Goal: Information Seeking & Learning: Learn about a topic

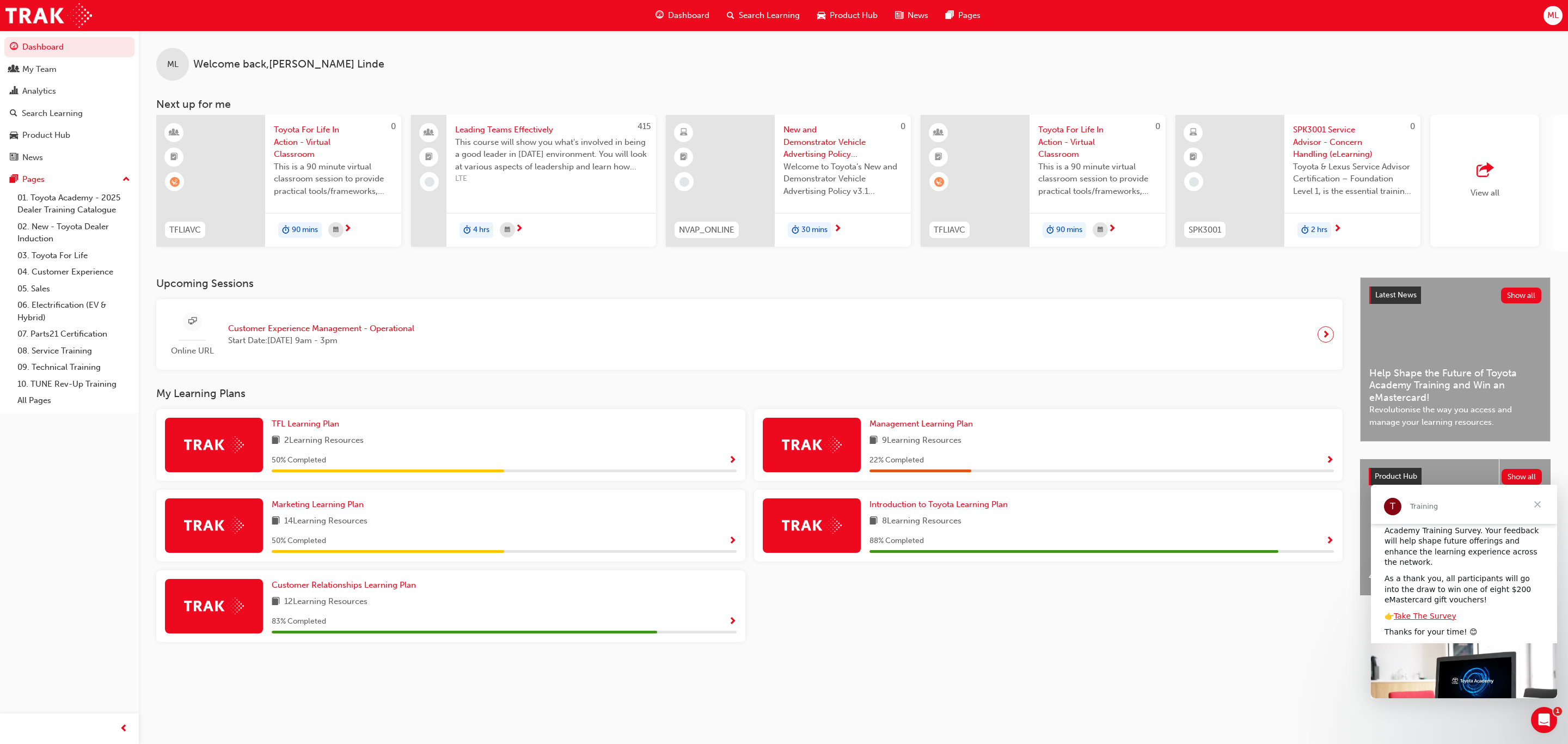
scroll to position [82, 0]
click at [1543, 722] on icon "Open Intercom Messenger" at bounding box center [1543, 719] width 18 height 18
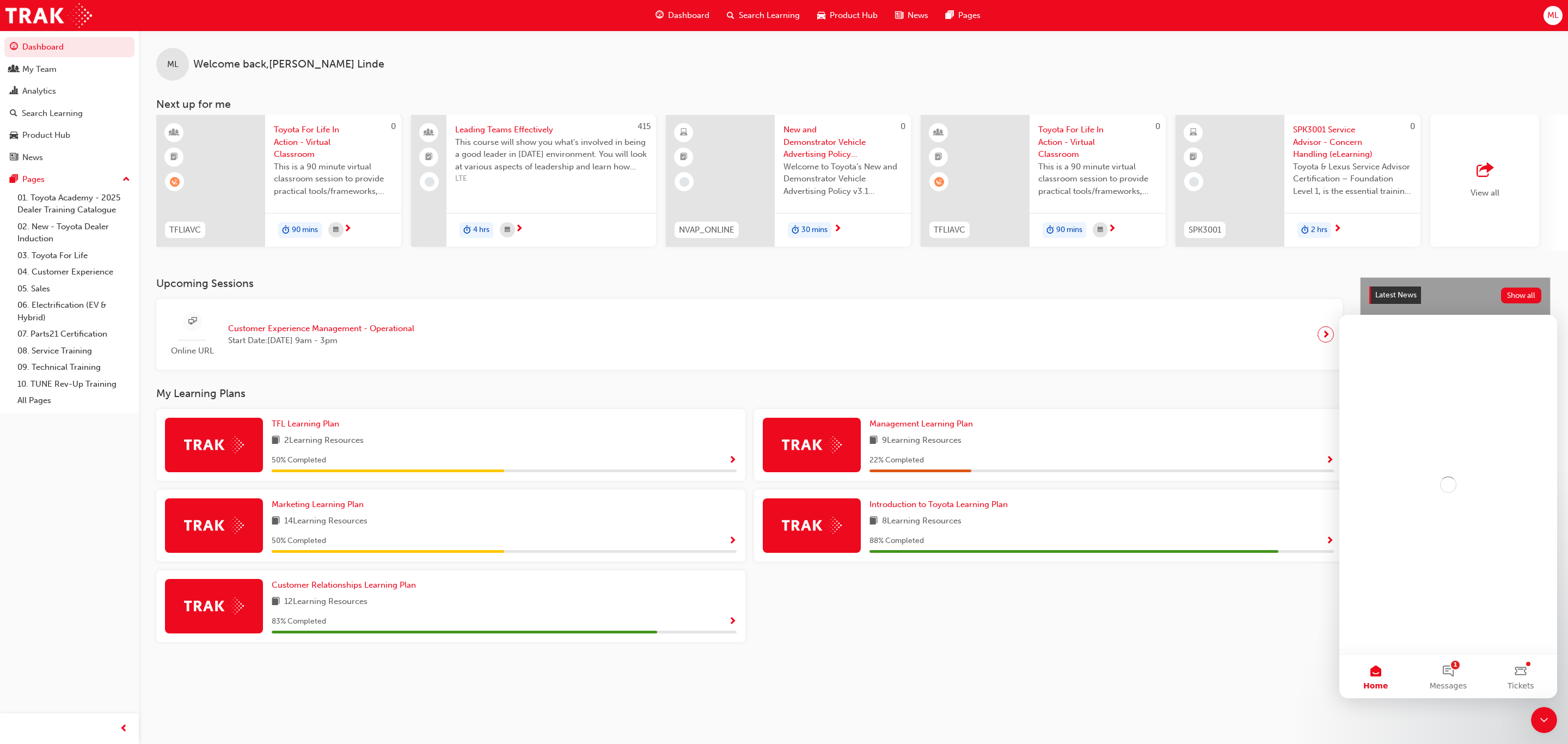
scroll to position [0, 0]
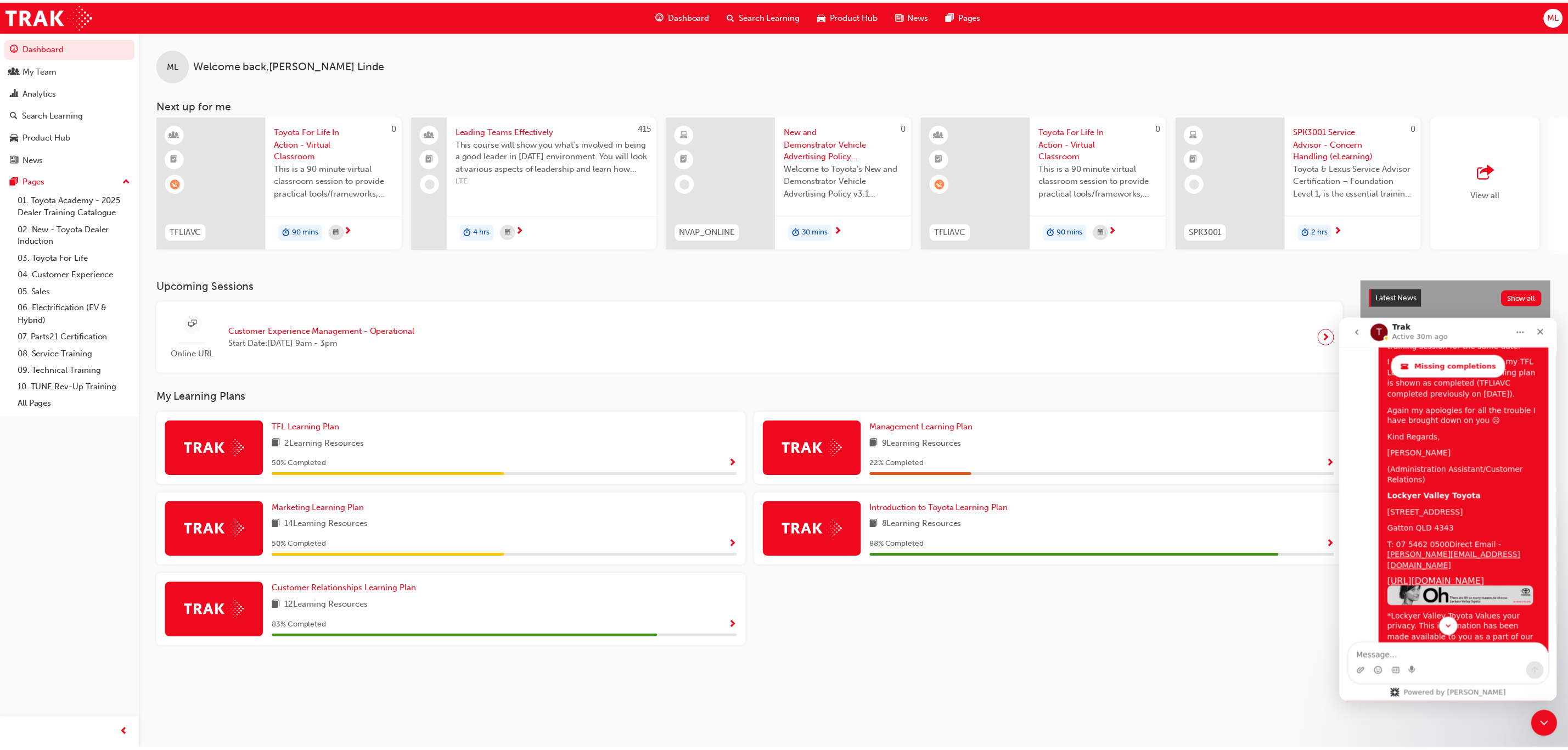
scroll to position [4380, 0]
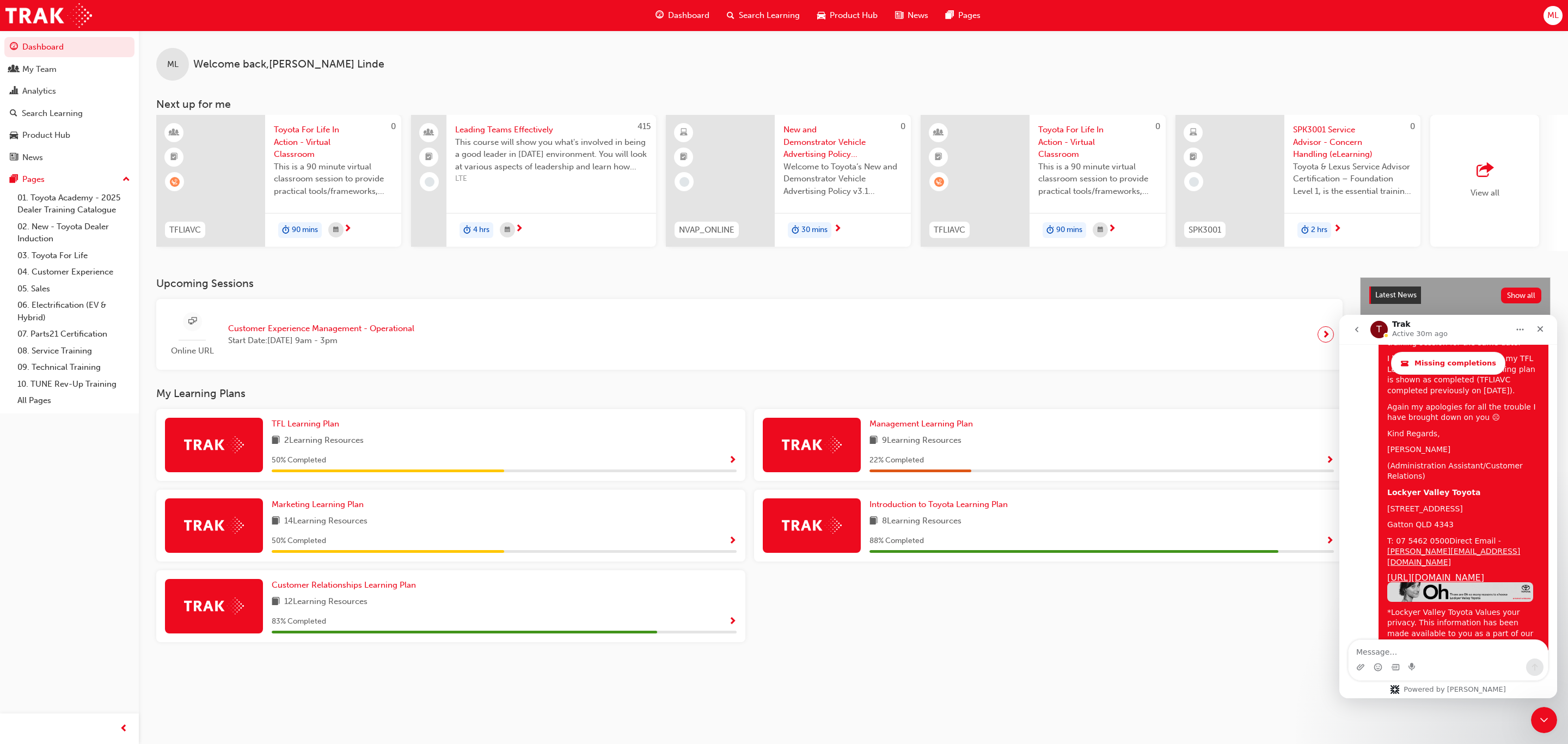
click at [1098, 651] on div "TFL Learning Plan 2 Learning Resources 50 % Completed Management Learning Plan …" at bounding box center [749, 530] width 1195 height 241
click at [26, 70] on div "My Team" at bounding box center [40, 70] width 34 height 13
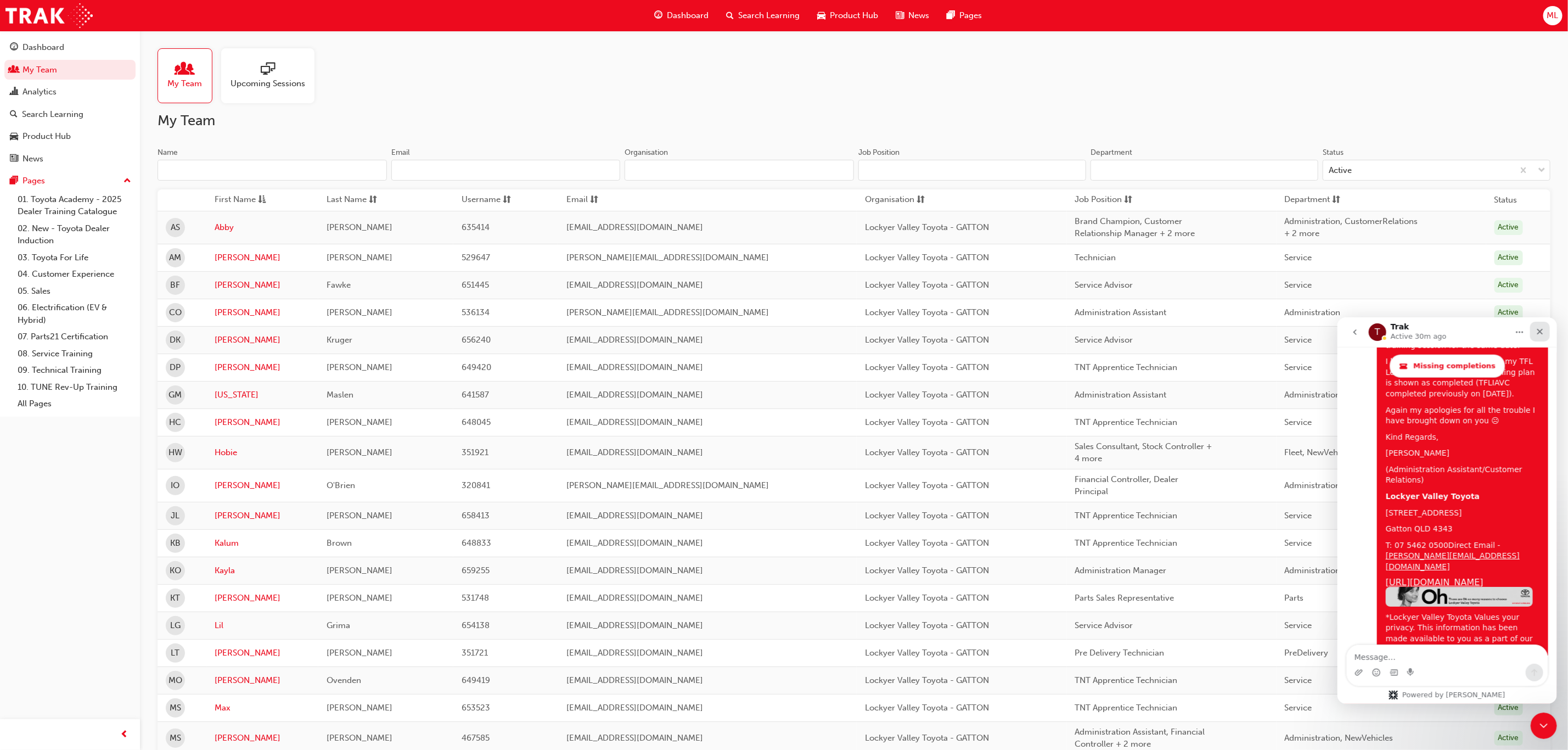
click at [1541, 328] on icon "Close" at bounding box center [1540, 331] width 9 height 9
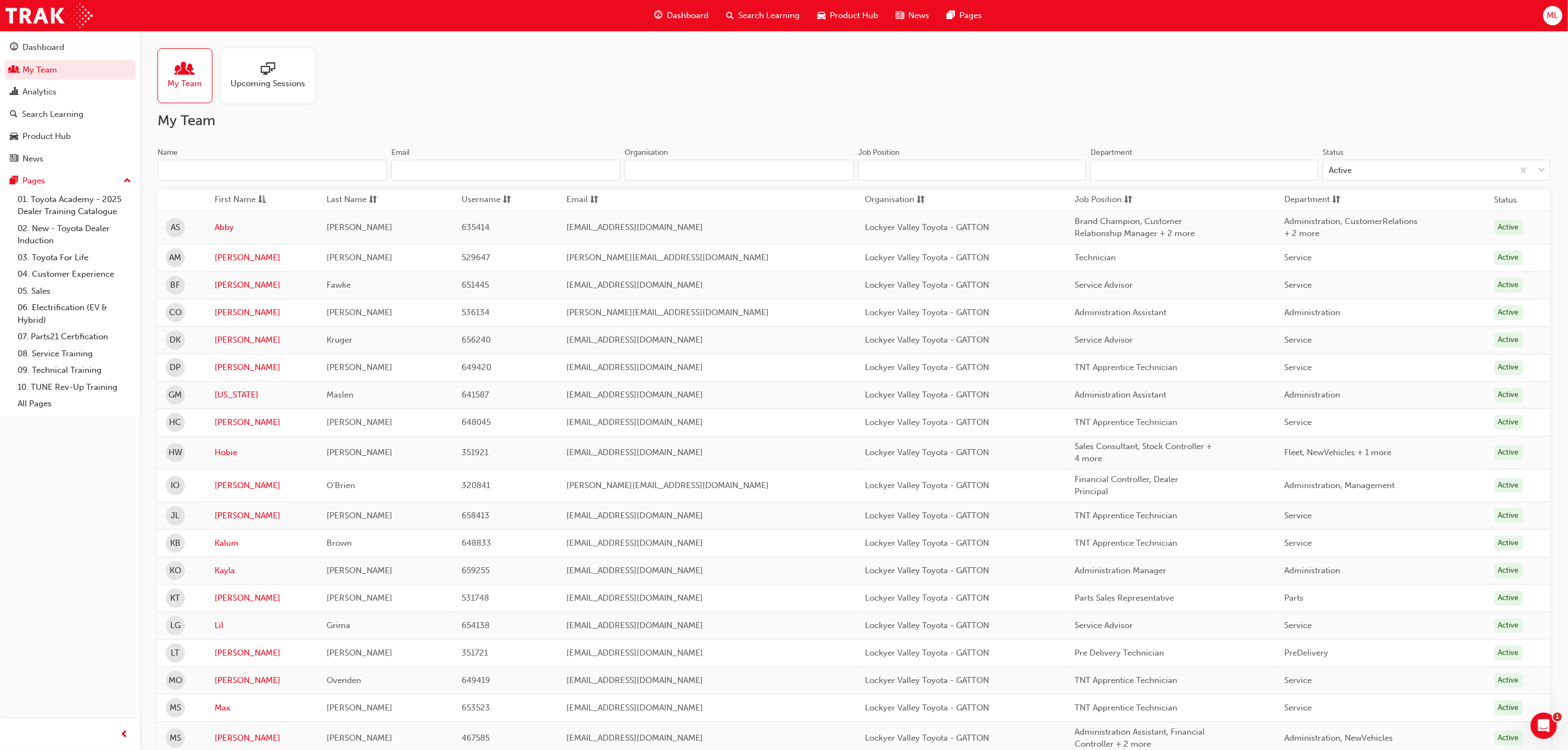
scroll to position [4380, 0]
click at [272, 72] on span "sessionType_ONLINE_URL-icon" at bounding box center [268, 70] width 15 height 16
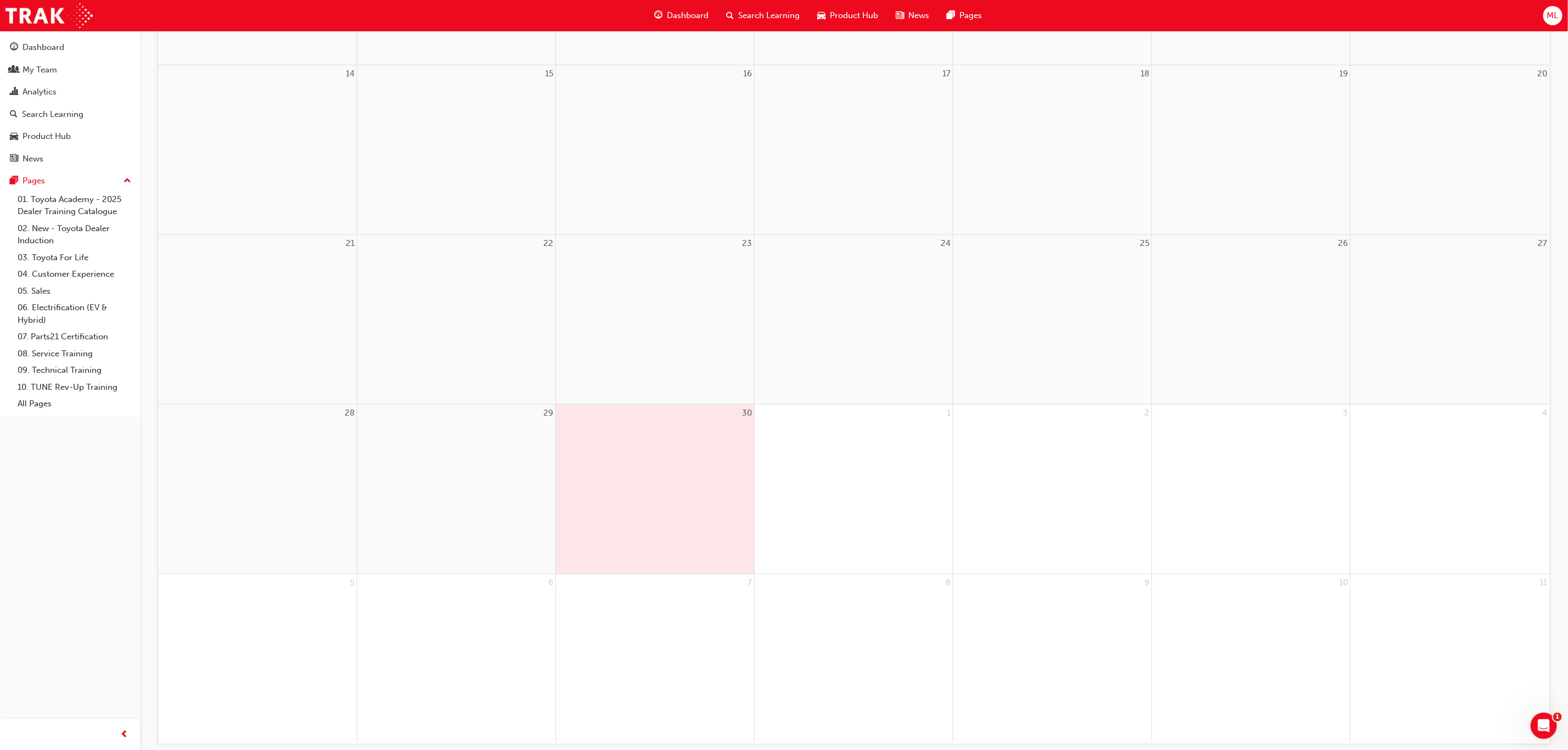
scroll to position [516, 0]
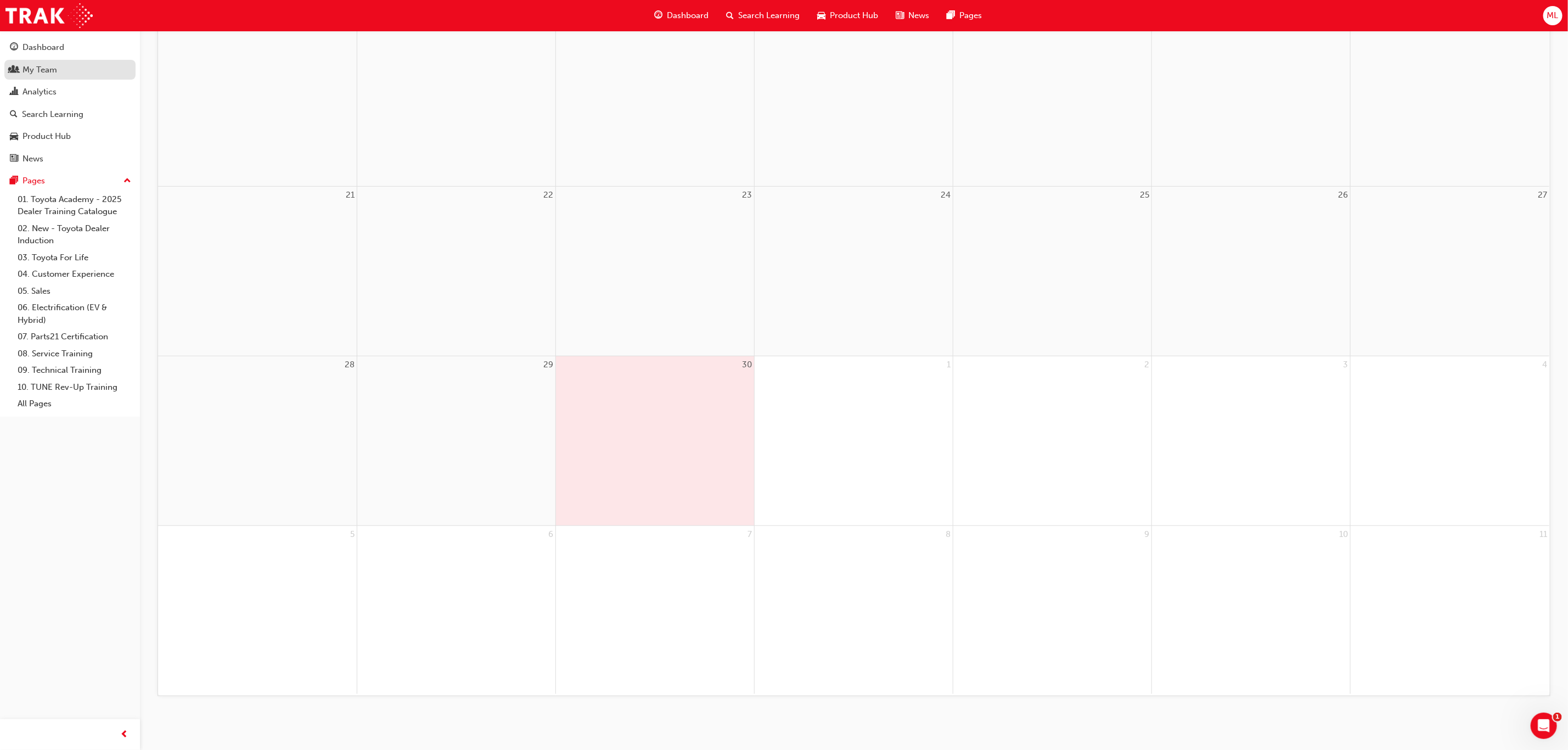
click at [40, 68] on div "My Team" at bounding box center [40, 70] width 35 height 13
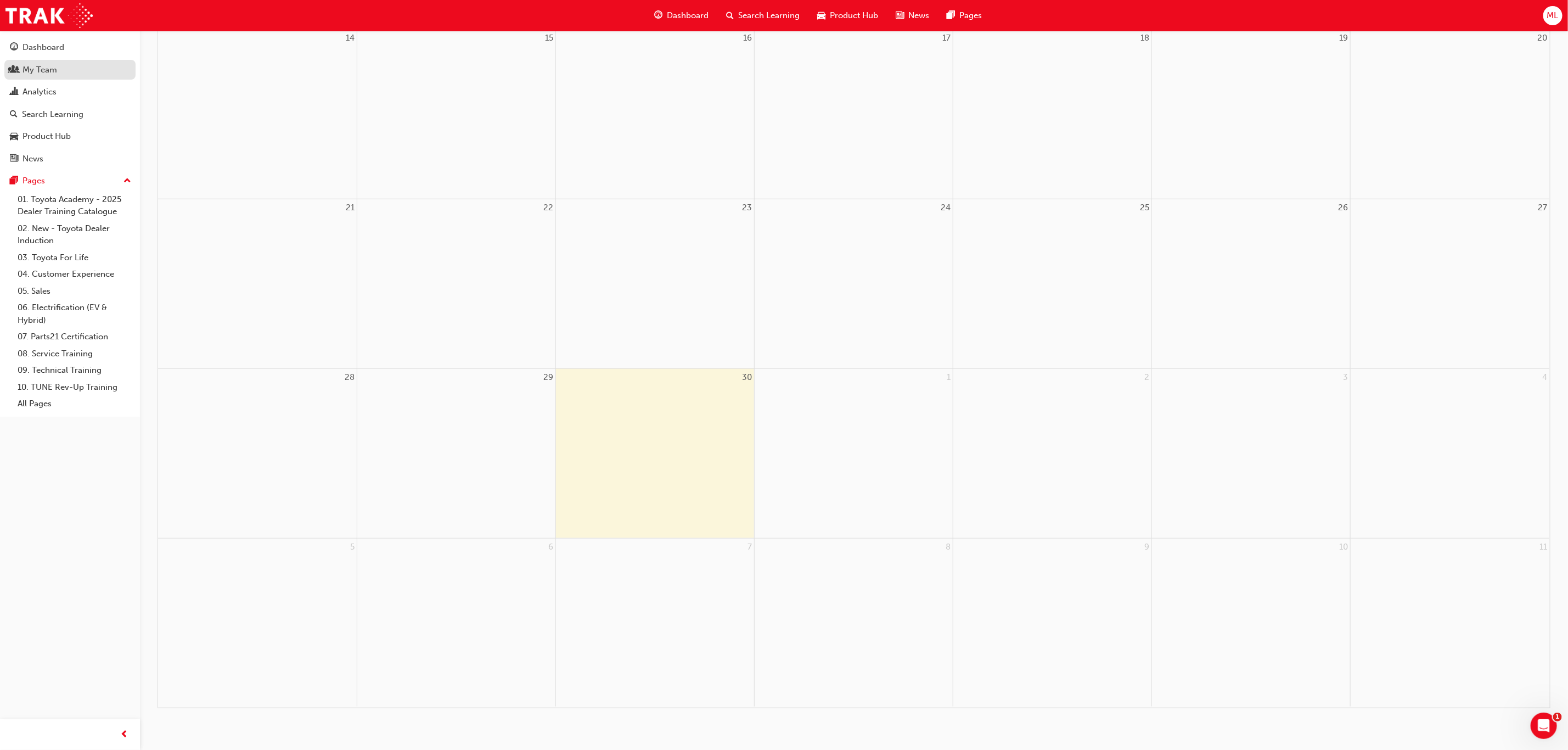
scroll to position [400, 0]
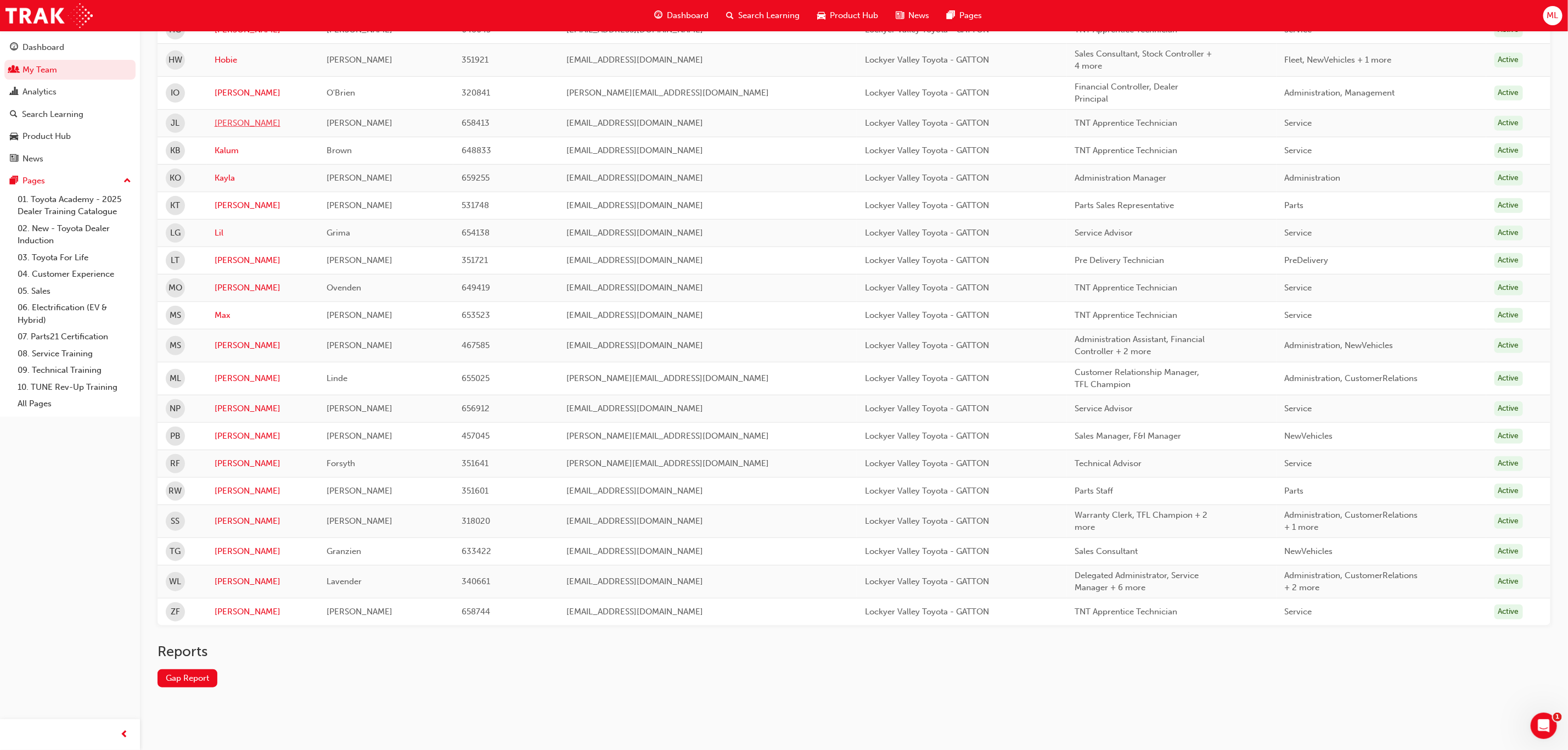
click at [236, 117] on link "[PERSON_NAME]" at bounding box center [263, 123] width 96 height 13
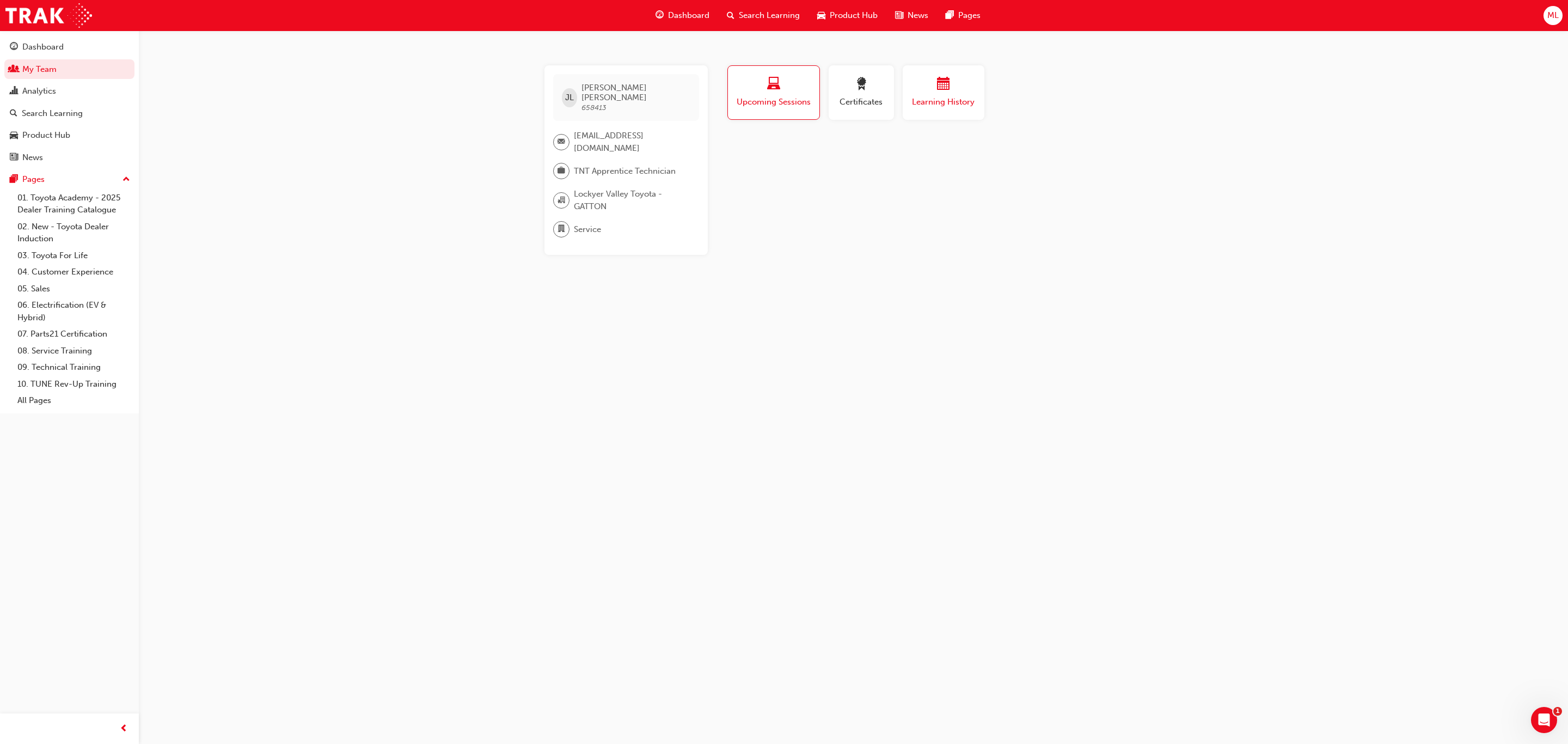
click at [925, 100] on span "Learning History" at bounding box center [944, 103] width 65 height 13
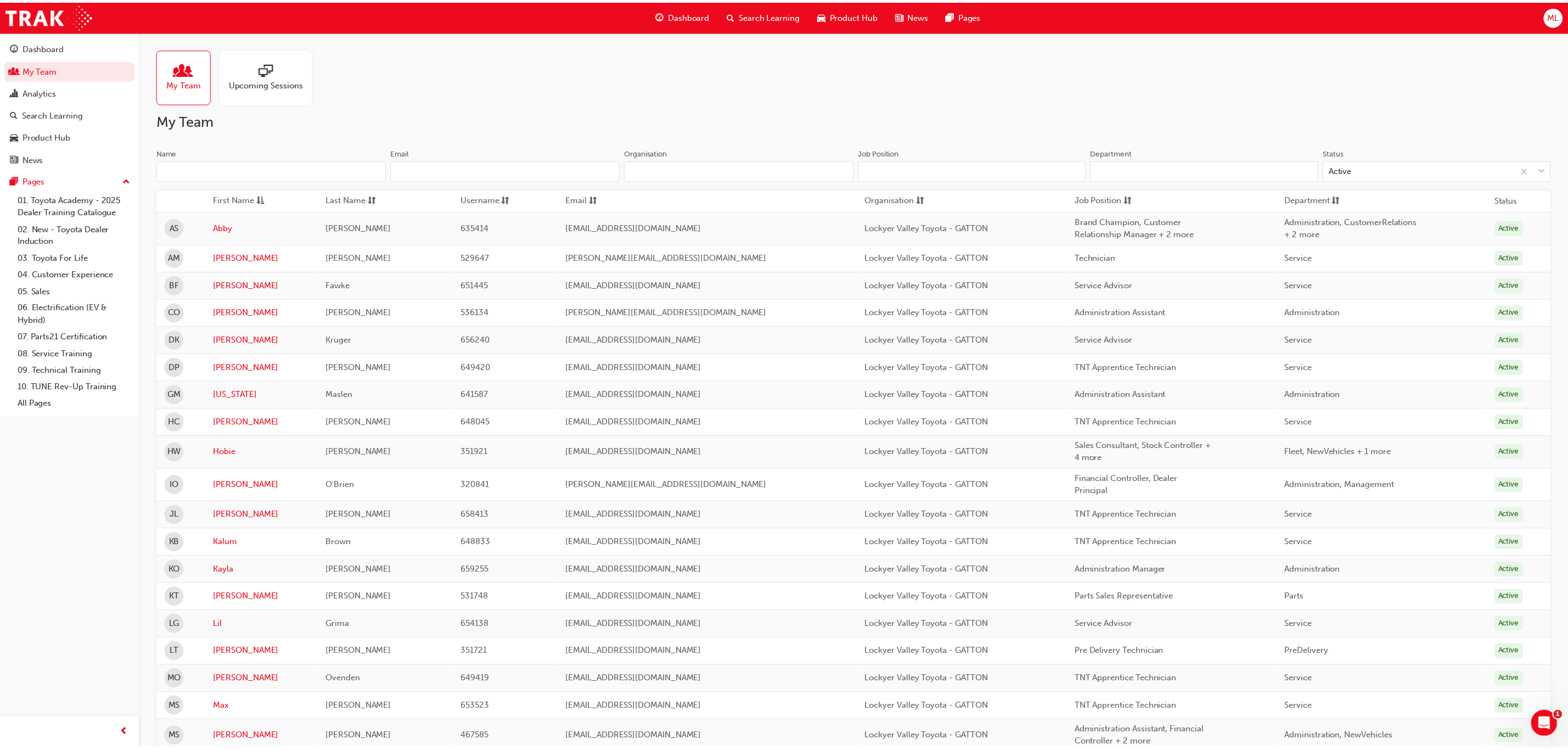
scroll to position [400, 0]
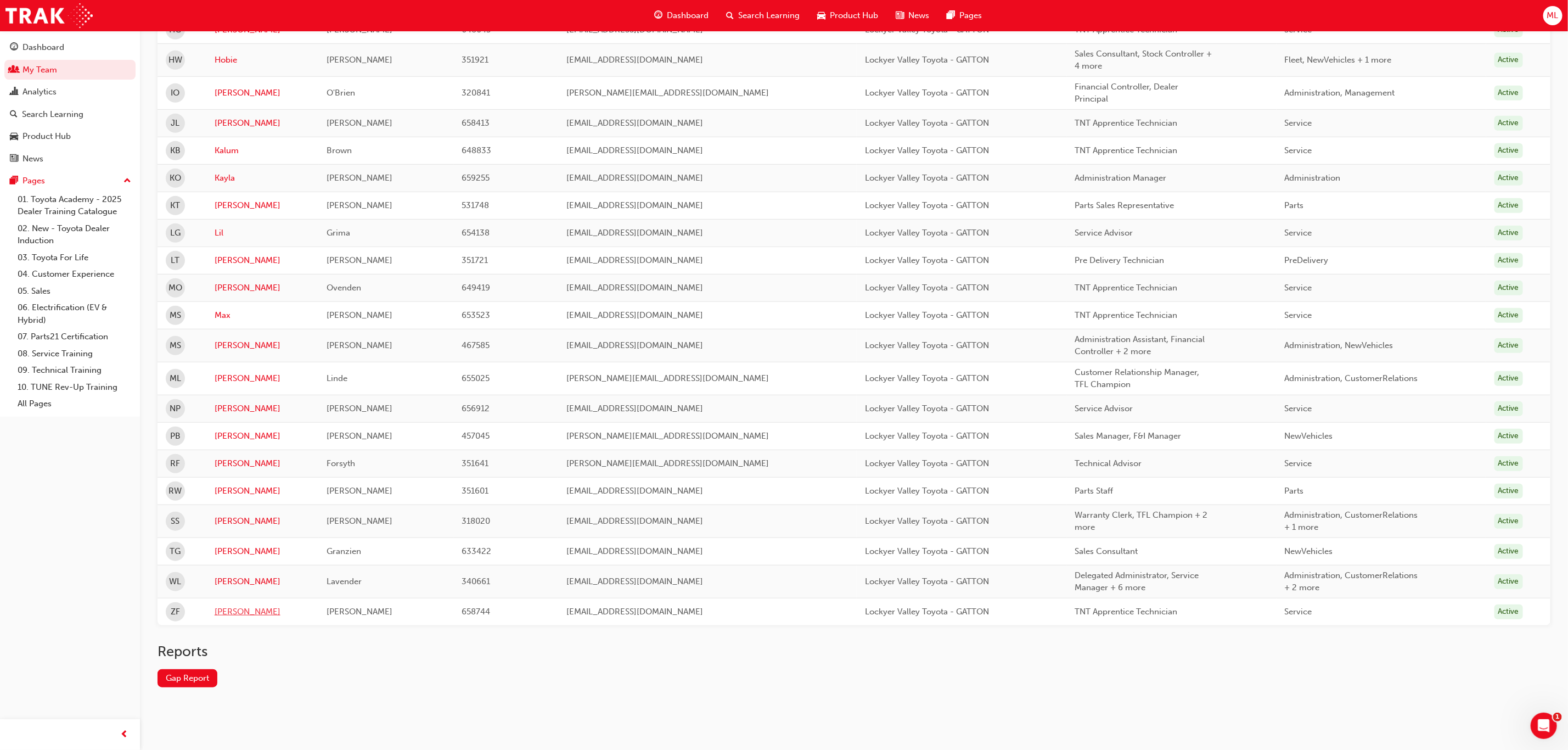
click at [234, 611] on link "[PERSON_NAME]" at bounding box center [263, 612] width 96 height 13
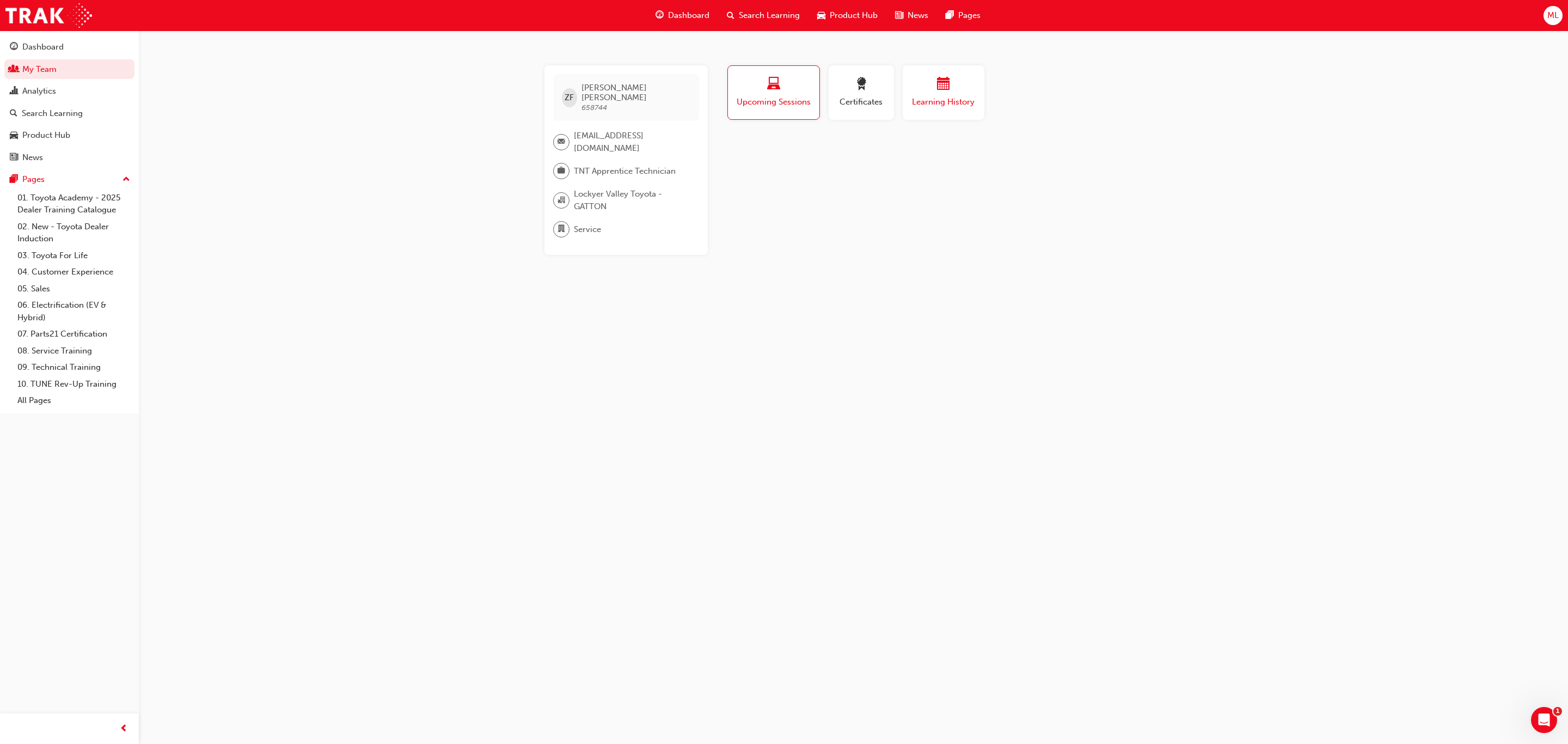
click at [955, 92] on div "button" at bounding box center [944, 85] width 65 height 17
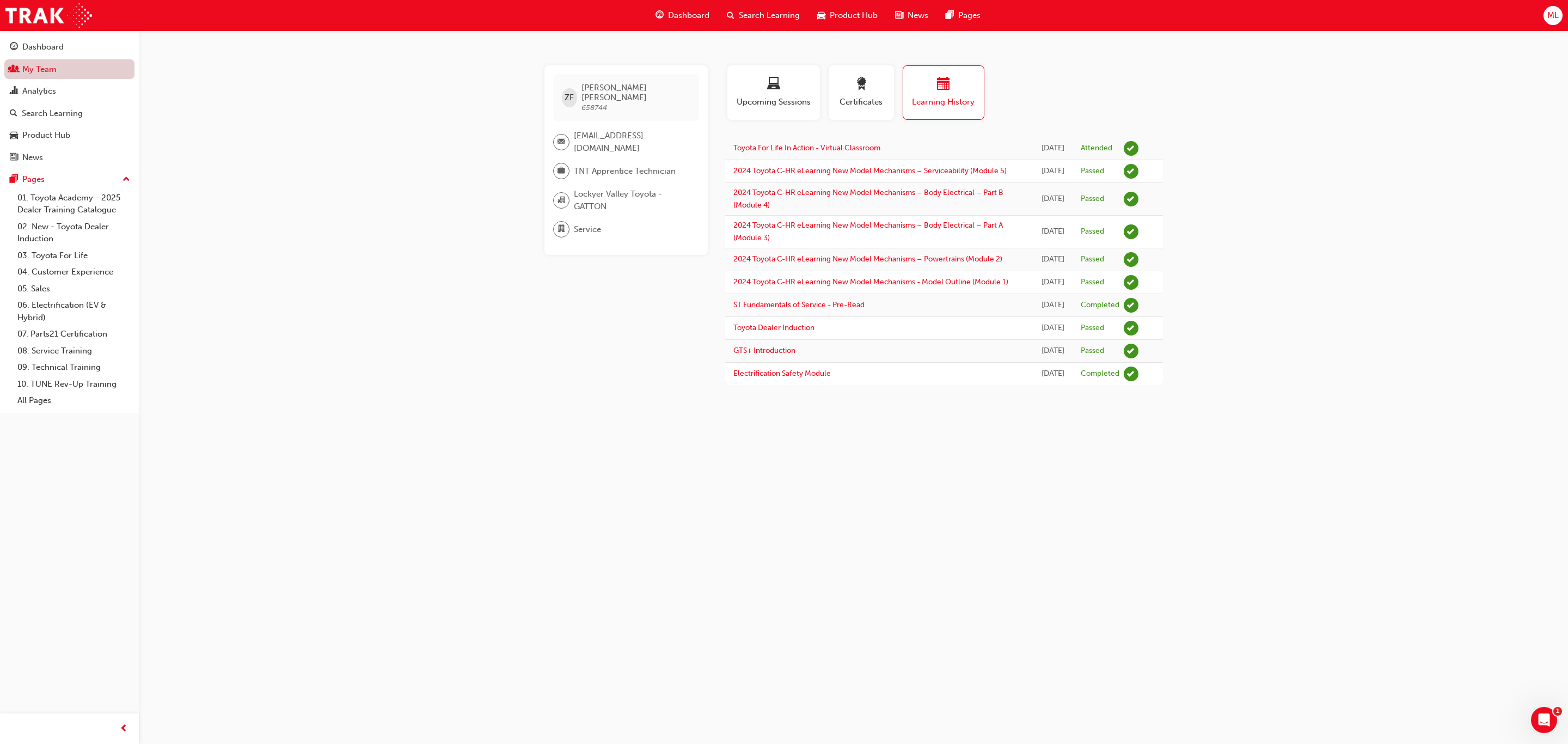
click at [26, 70] on link "My Team" at bounding box center [69, 69] width 130 height 20
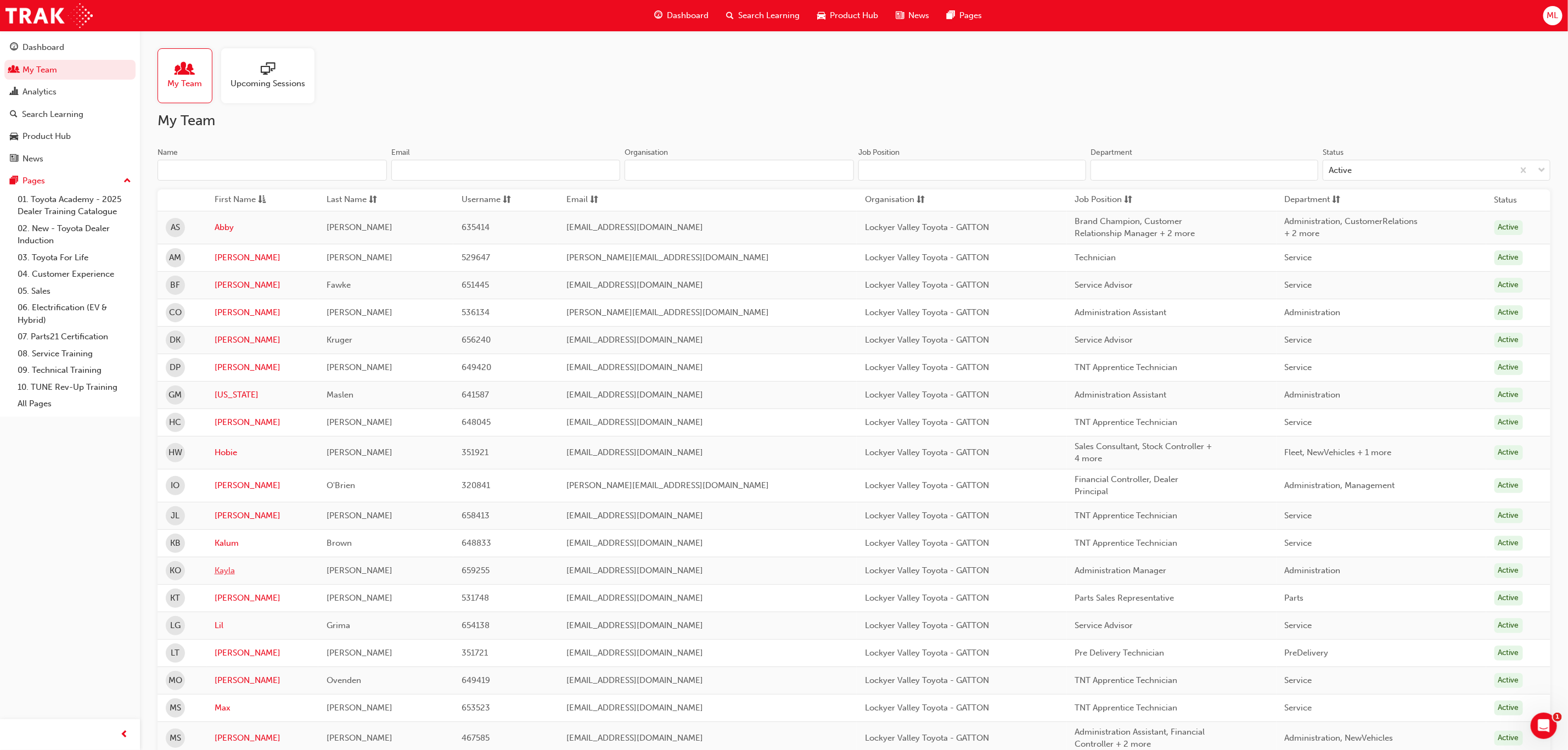
click at [224, 575] on link "Kayla" at bounding box center [263, 571] width 96 height 13
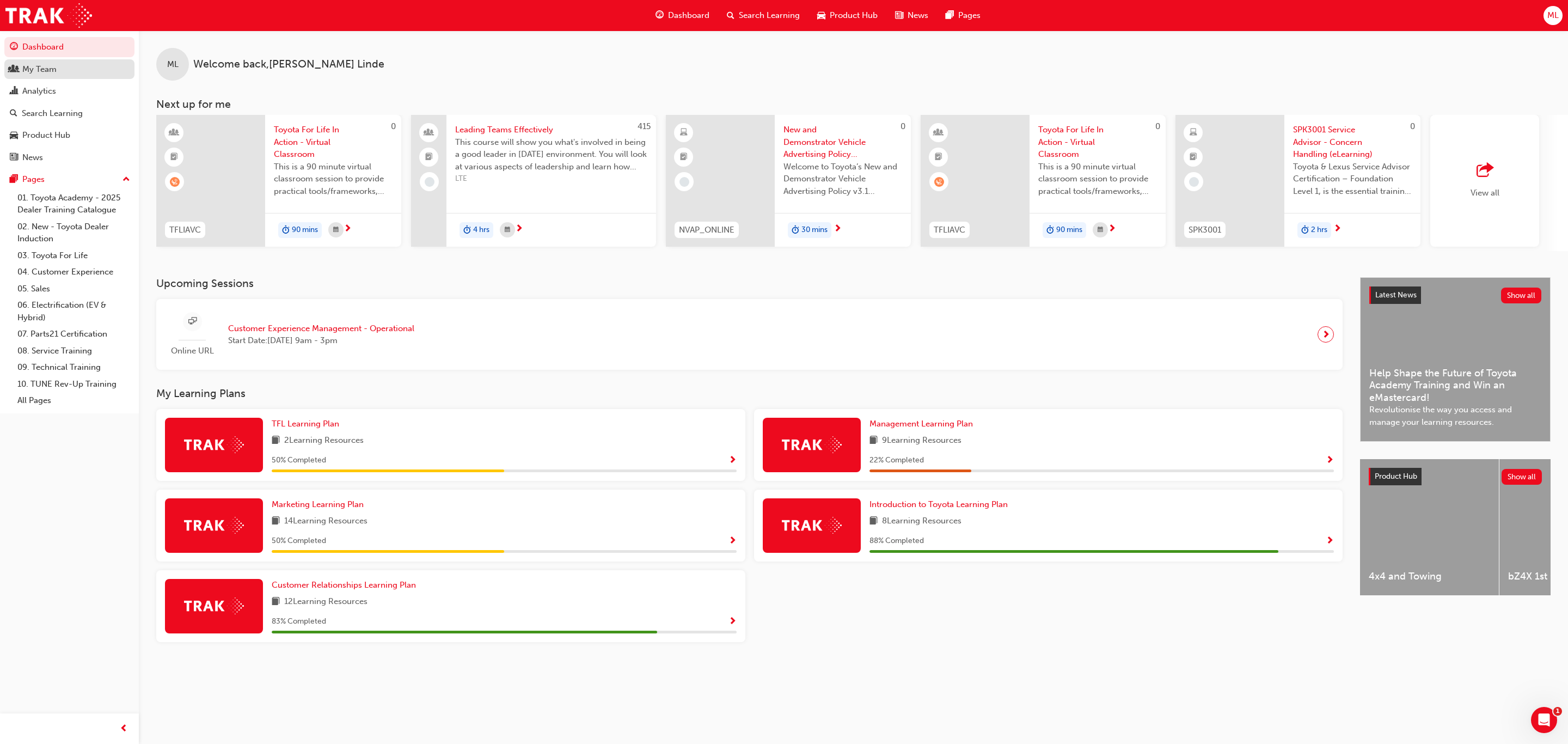
click at [44, 67] on div "My Team" at bounding box center [40, 70] width 34 height 13
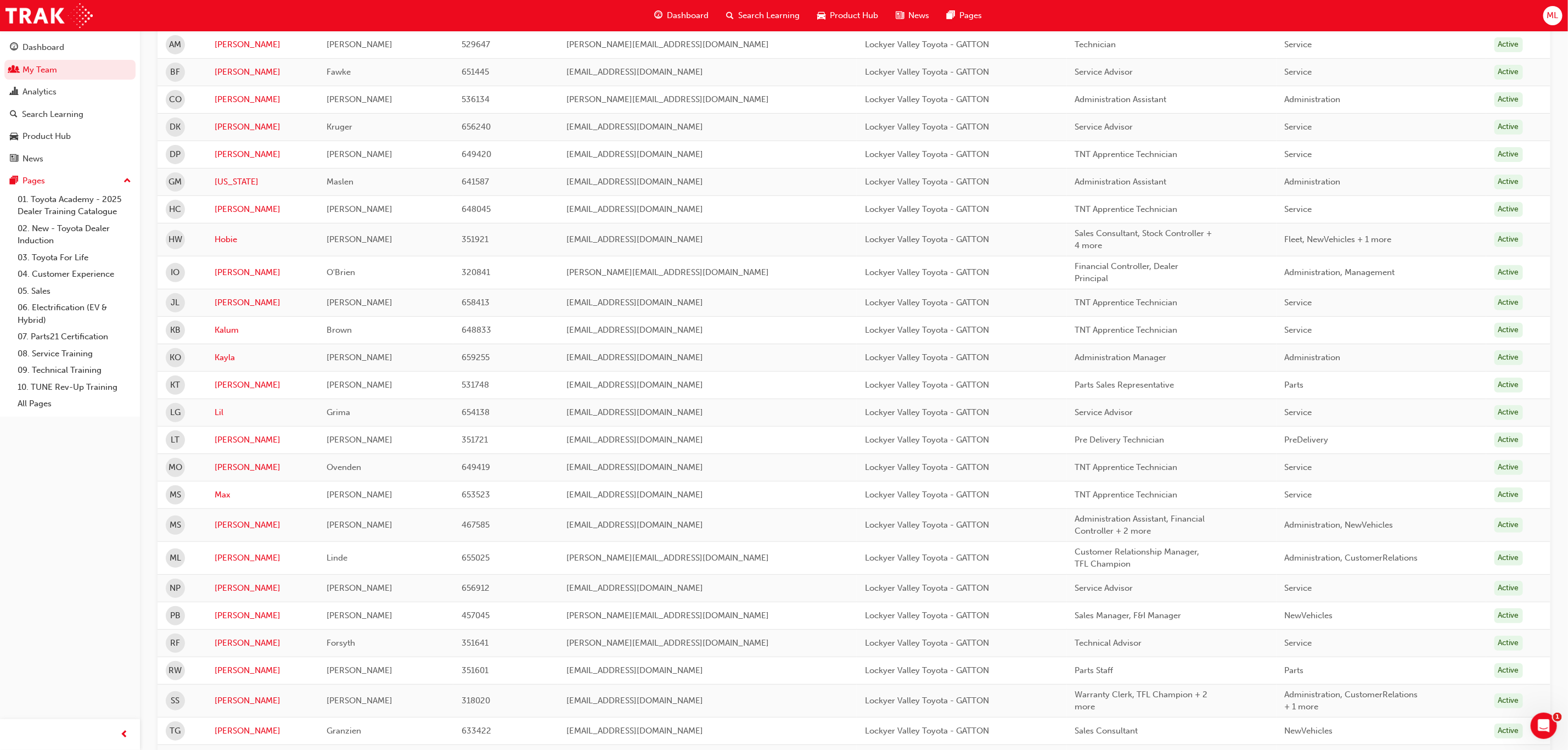
scroll to position [247, 0]
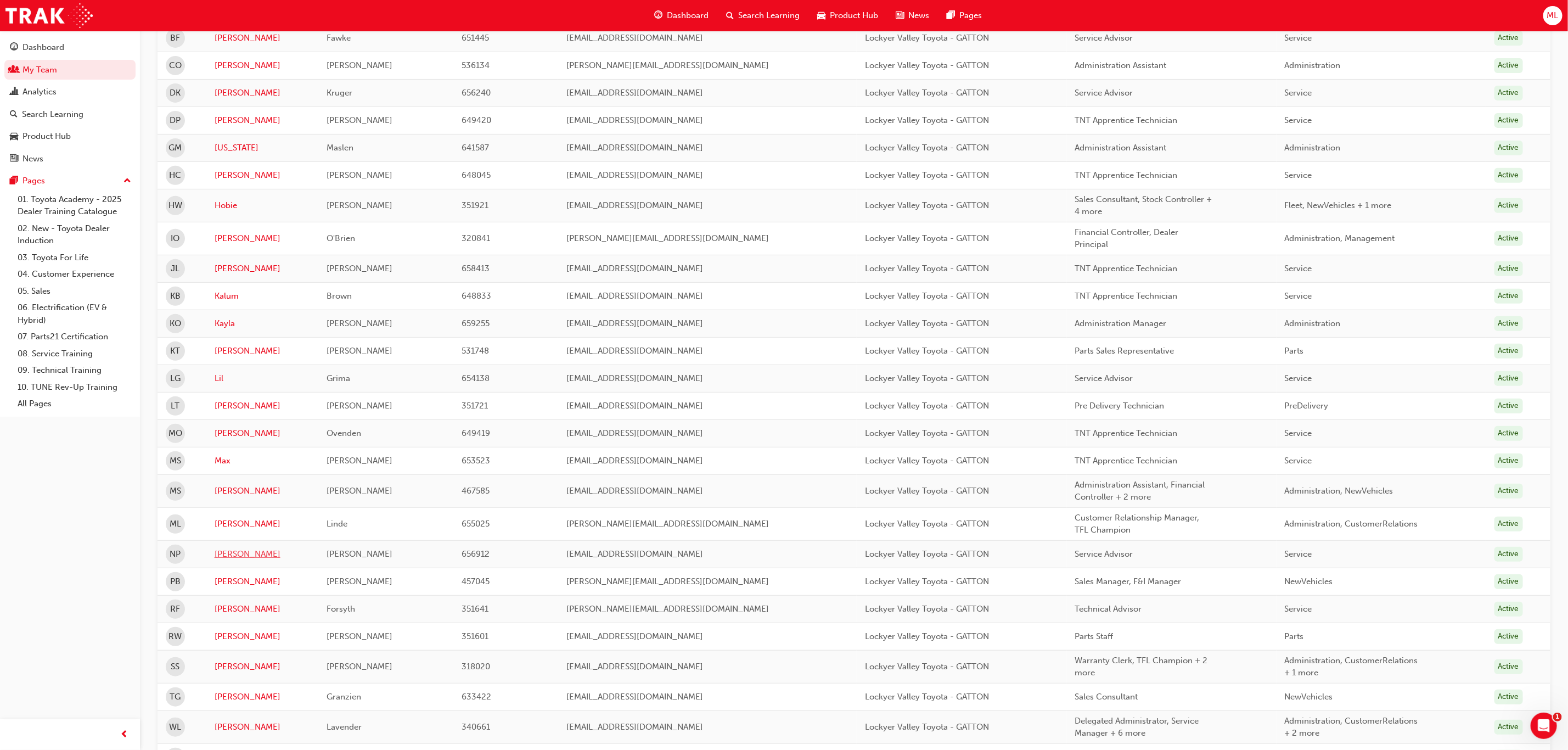
click at [221, 561] on link "[PERSON_NAME]" at bounding box center [263, 554] width 96 height 13
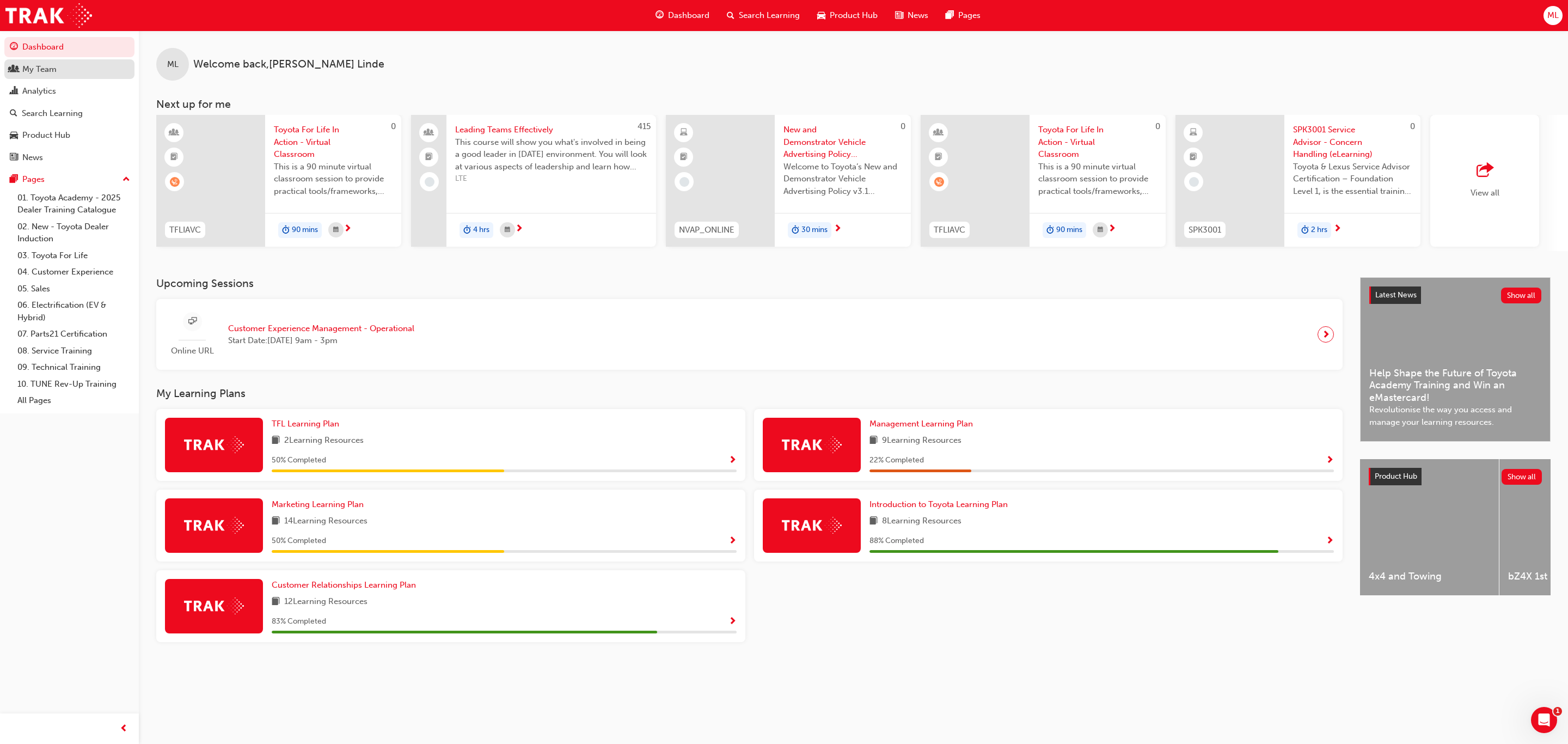
click at [43, 72] on div "My Team" at bounding box center [40, 70] width 34 height 13
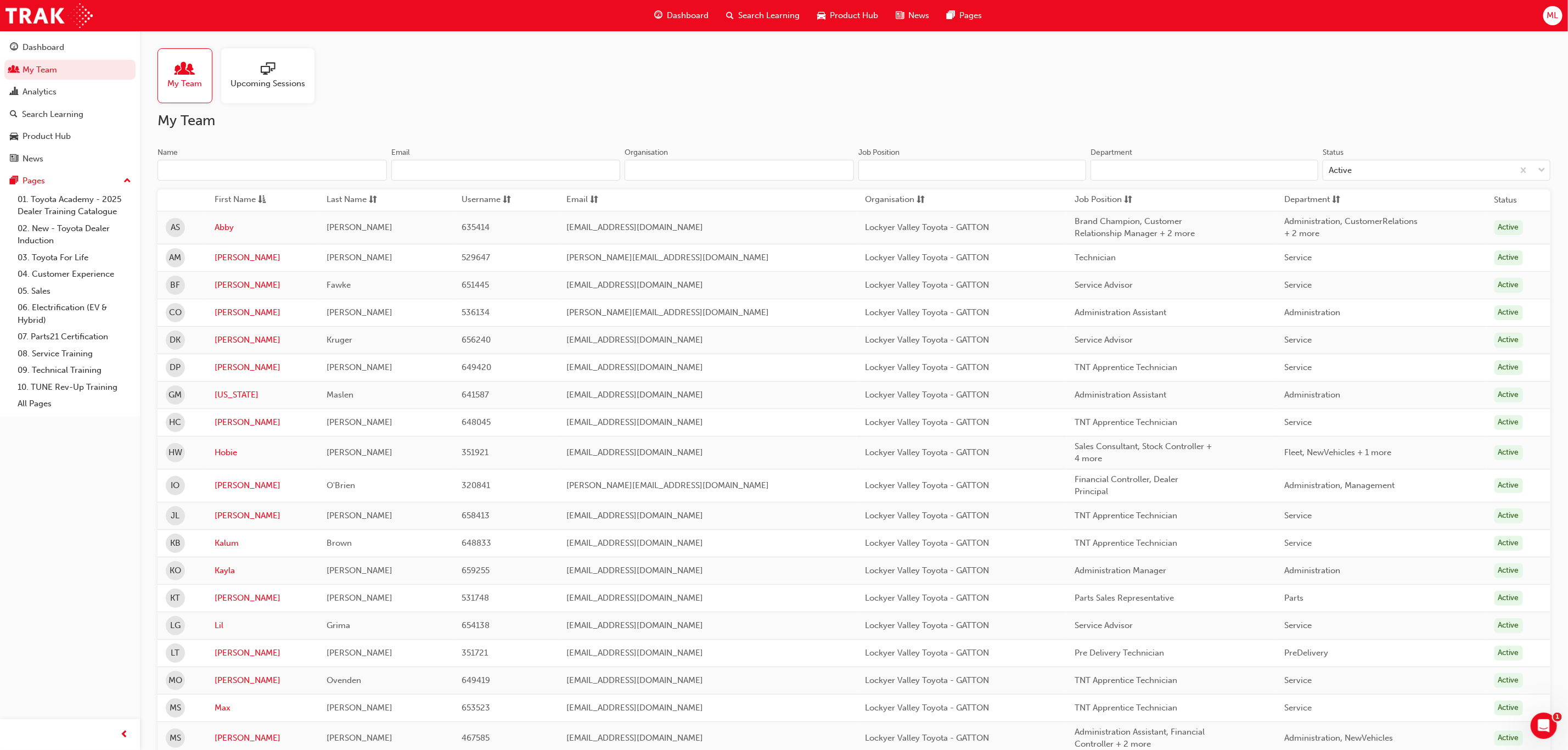
click at [269, 78] on div "Upcoming Sessions" at bounding box center [268, 76] width 75 height 27
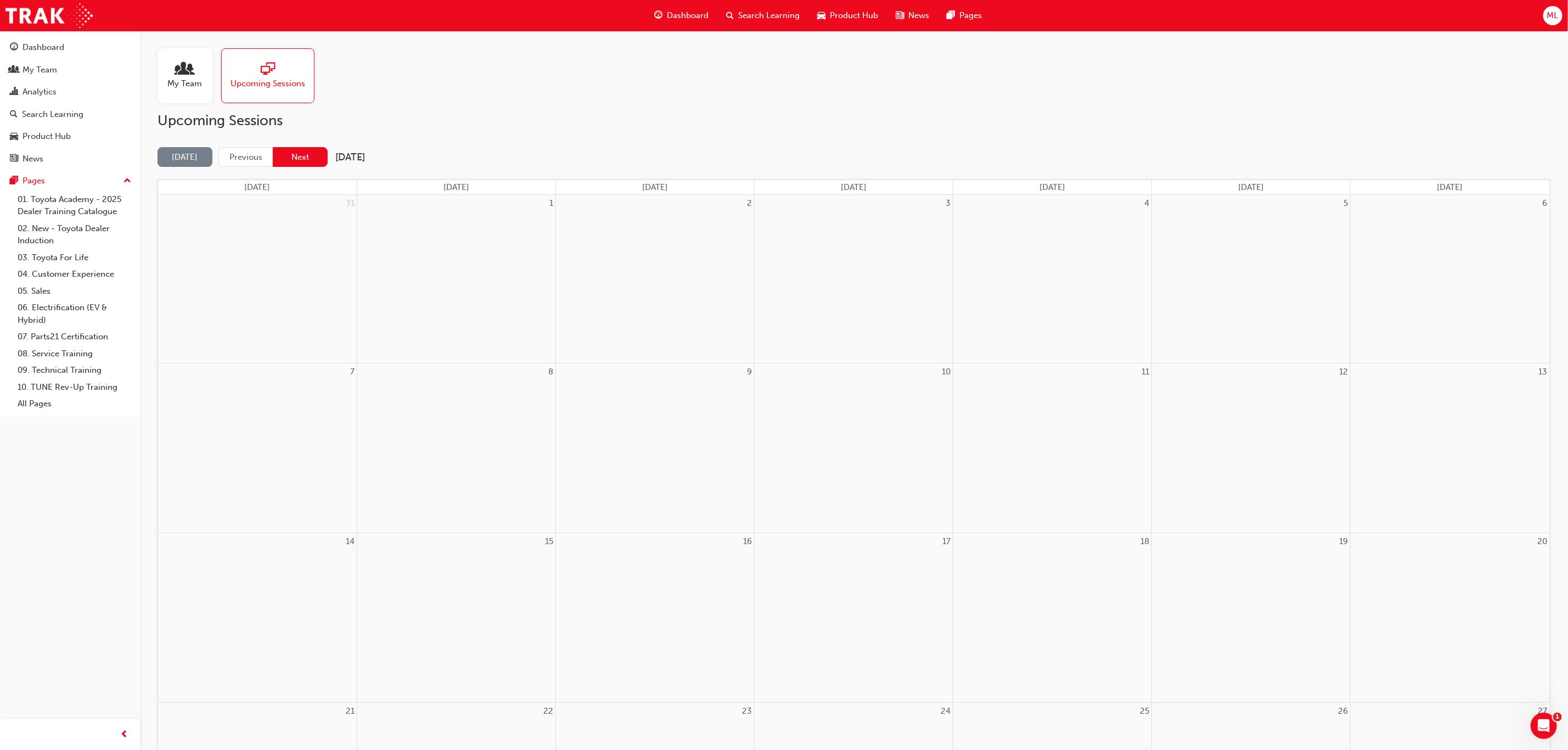
click at [317, 158] on button "Next" at bounding box center [300, 157] width 55 height 20
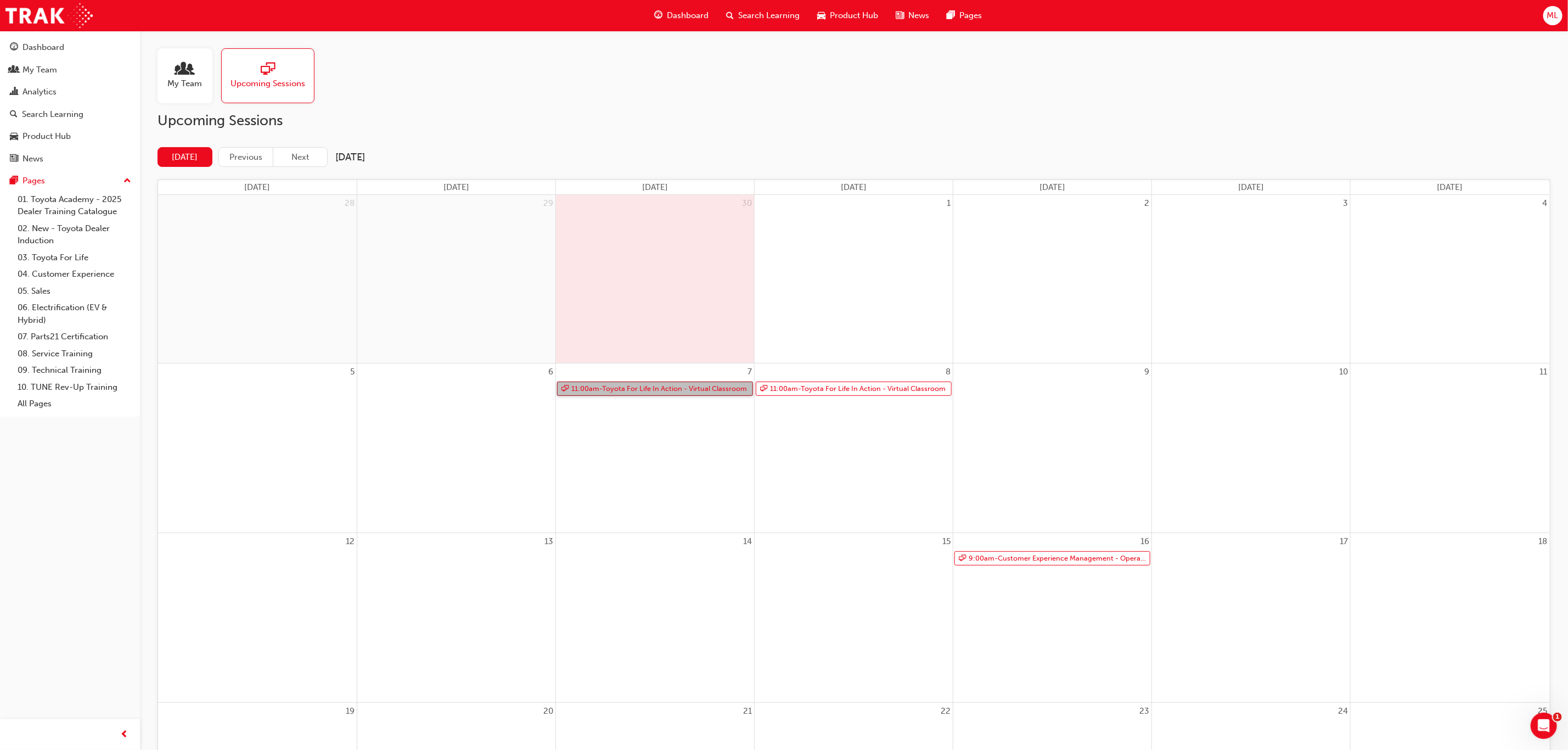
click at [659, 388] on link "11:00am - Toyota For Life In Action - Virtual Classroom" at bounding box center [655, 389] width 196 height 15
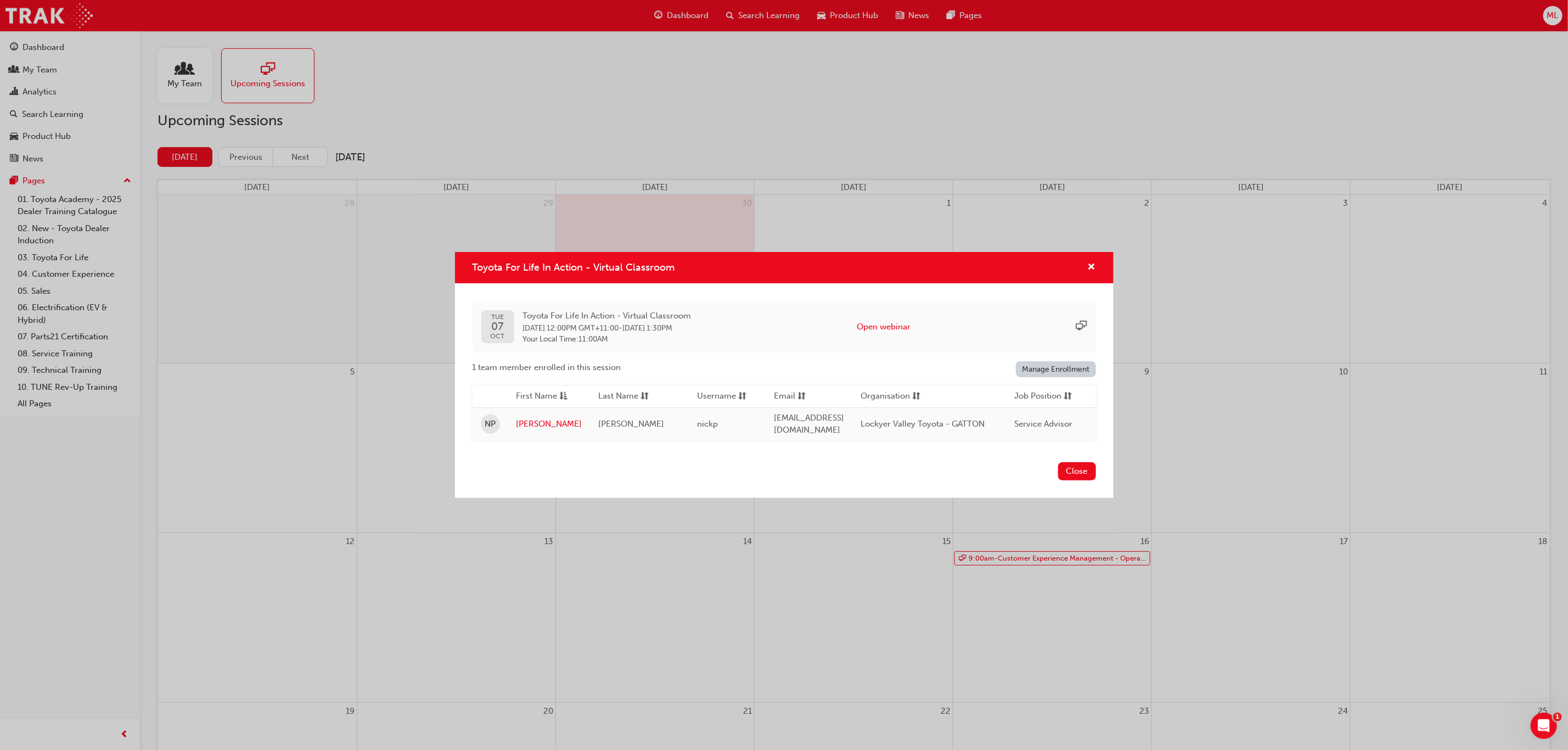
click at [828, 603] on div "Toyota For Life In Action - Virtual Classroom TUE 07 OCT Toyota For Life In Act…" at bounding box center [784, 375] width 1568 height 750
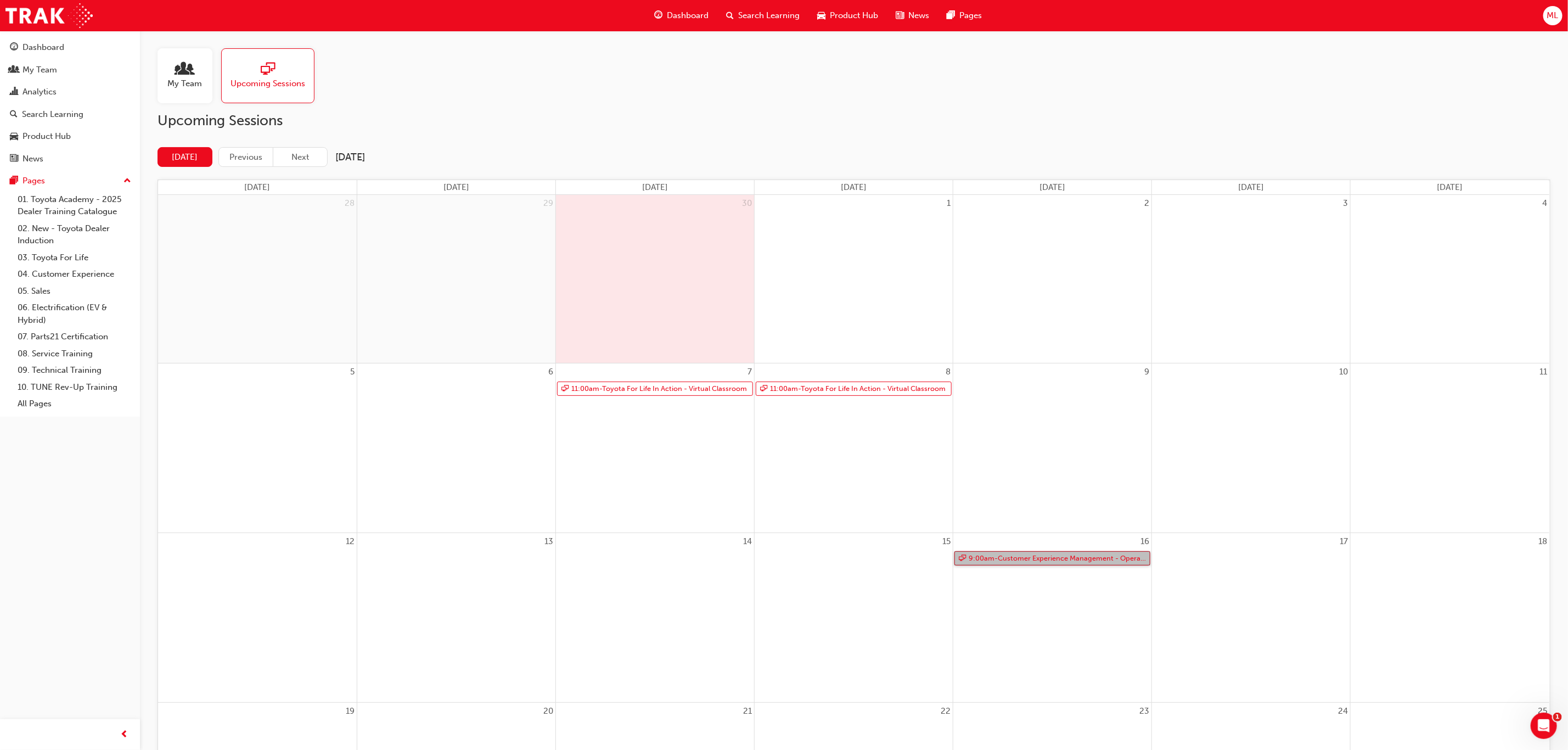
click at [1028, 560] on link "9:00am - Customer Experience Management - Operational" at bounding box center [1052, 558] width 196 height 15
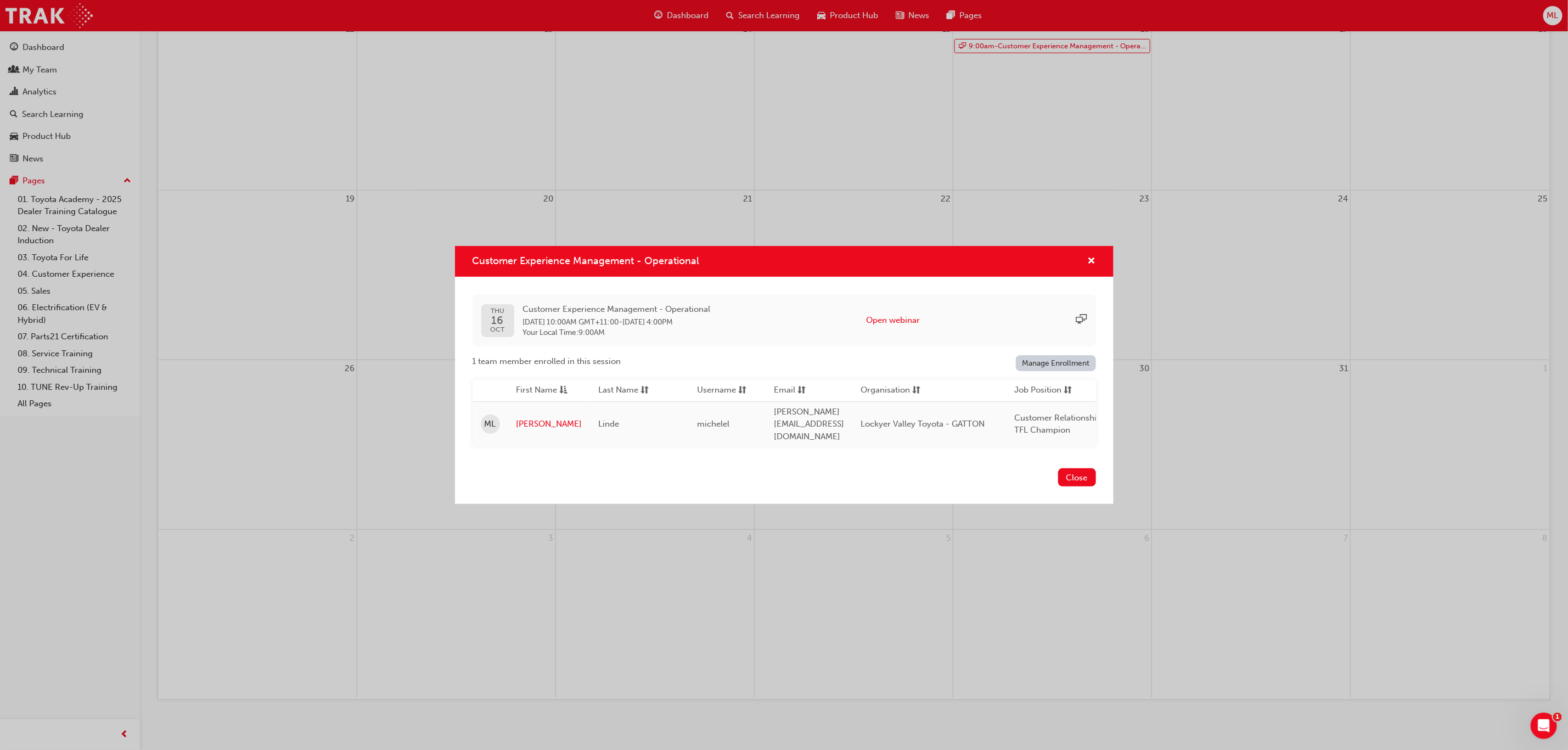
scroll to position [516, 0]
click at [1079, 479] on button "Close" at bounding box center [1077, 477] width 38 height 18
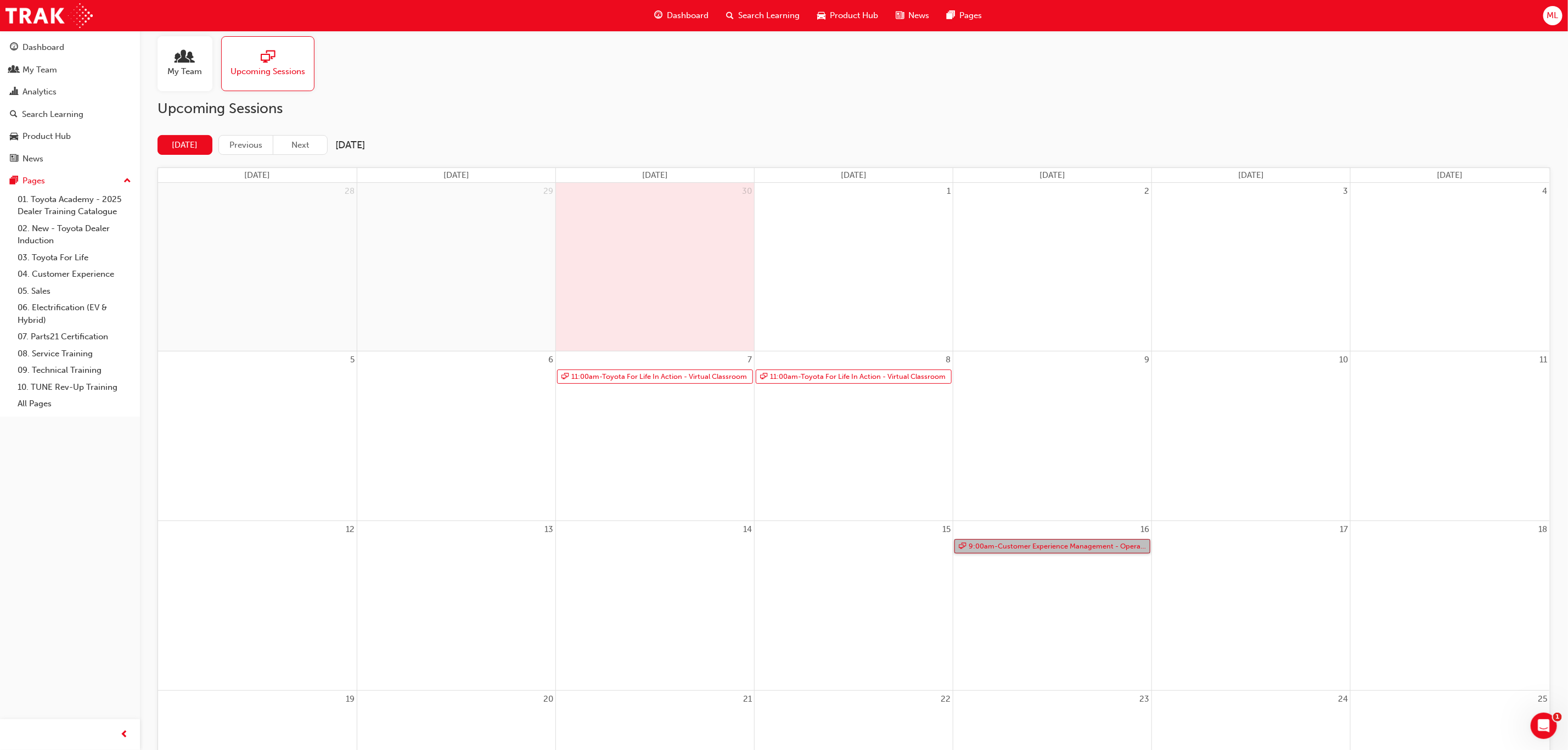
scroll to position [0, 0]
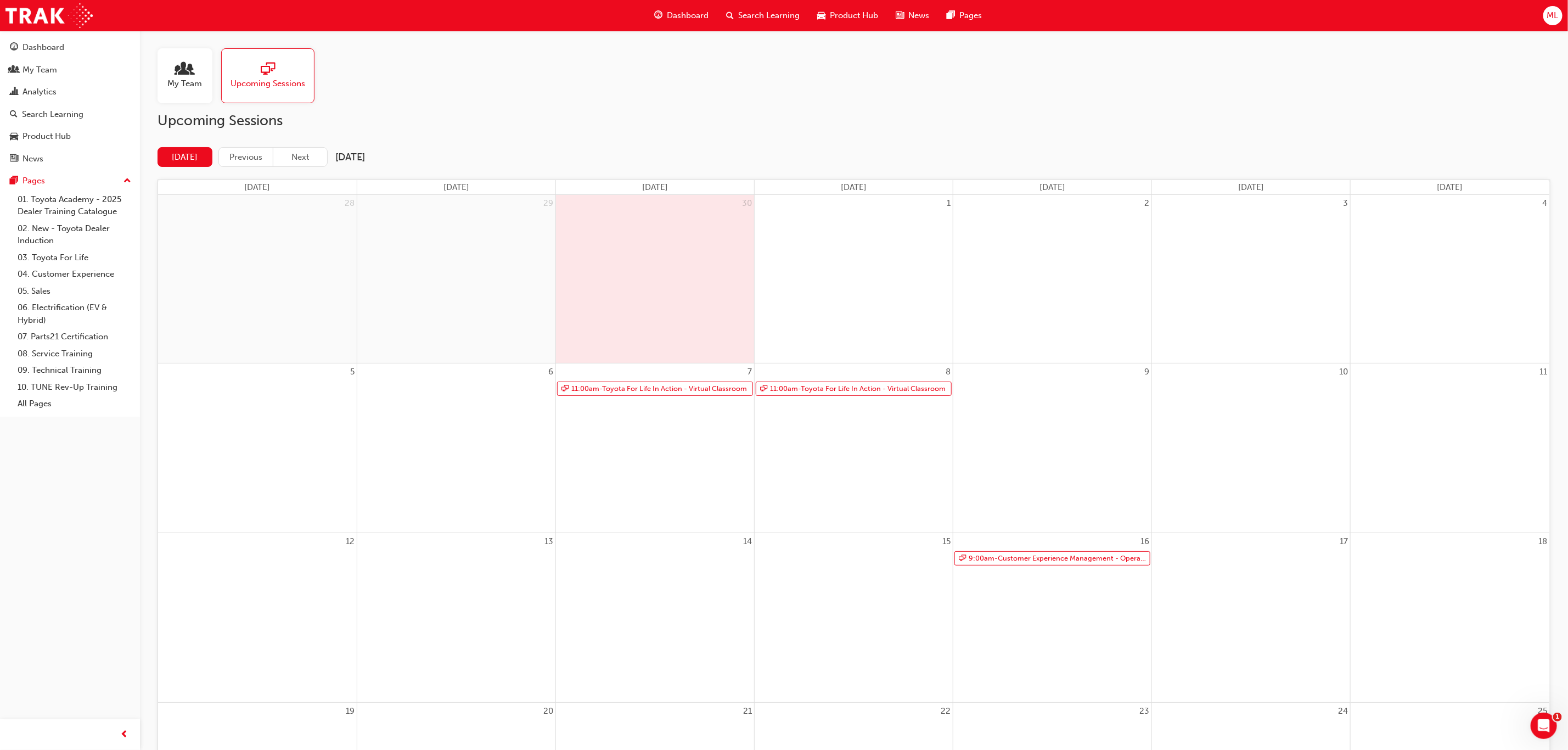
click at [1074, 638] on div "16 9:00am - Customer Experience Management - Operational" at bounding box center [1052, 617] width 199 height 169
click at [294, 155] on button "Next" at bounding box center [300, 157] width 55 height 20
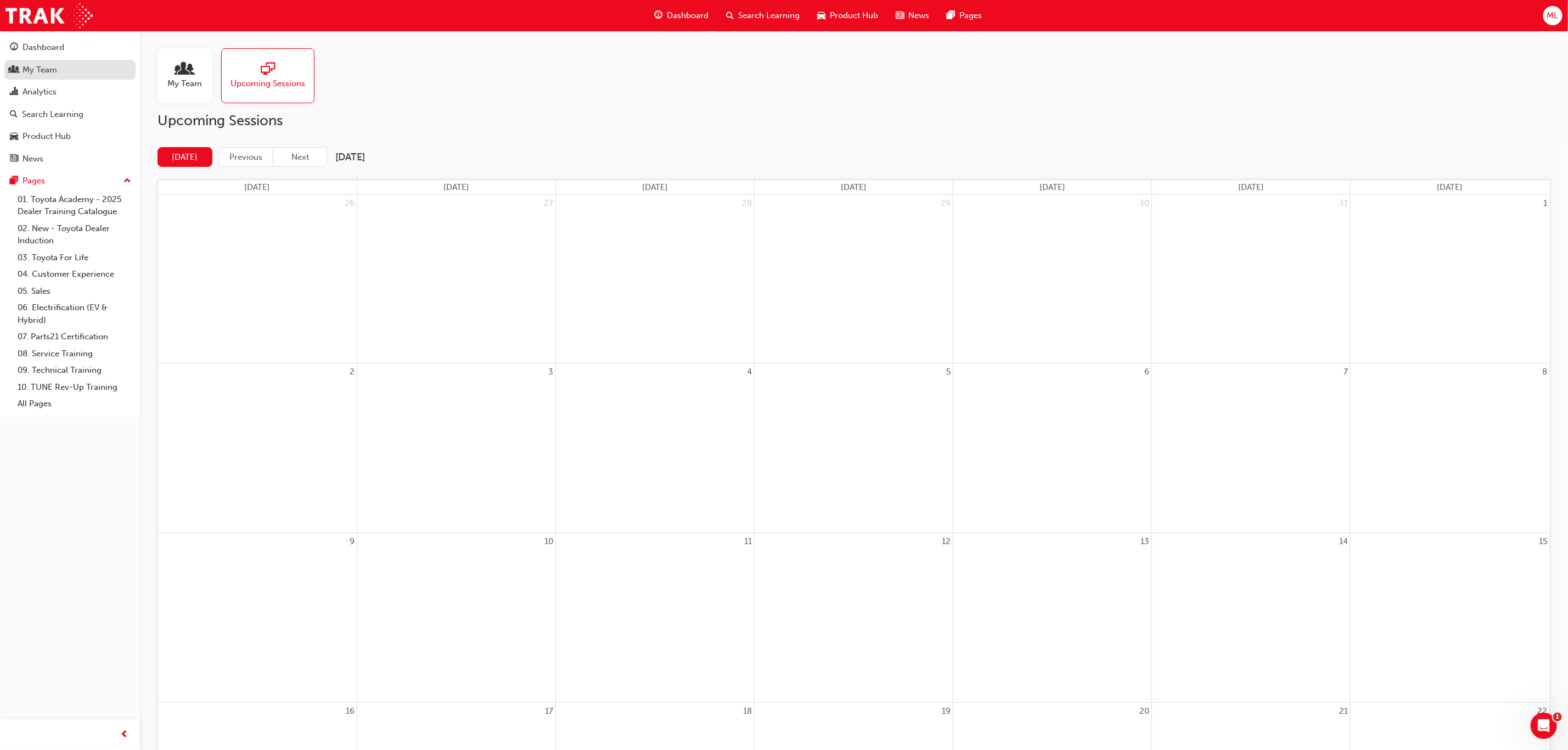
click at [26, 71] on div "My Team" at bounding box center [40, 70] width 35 height 13
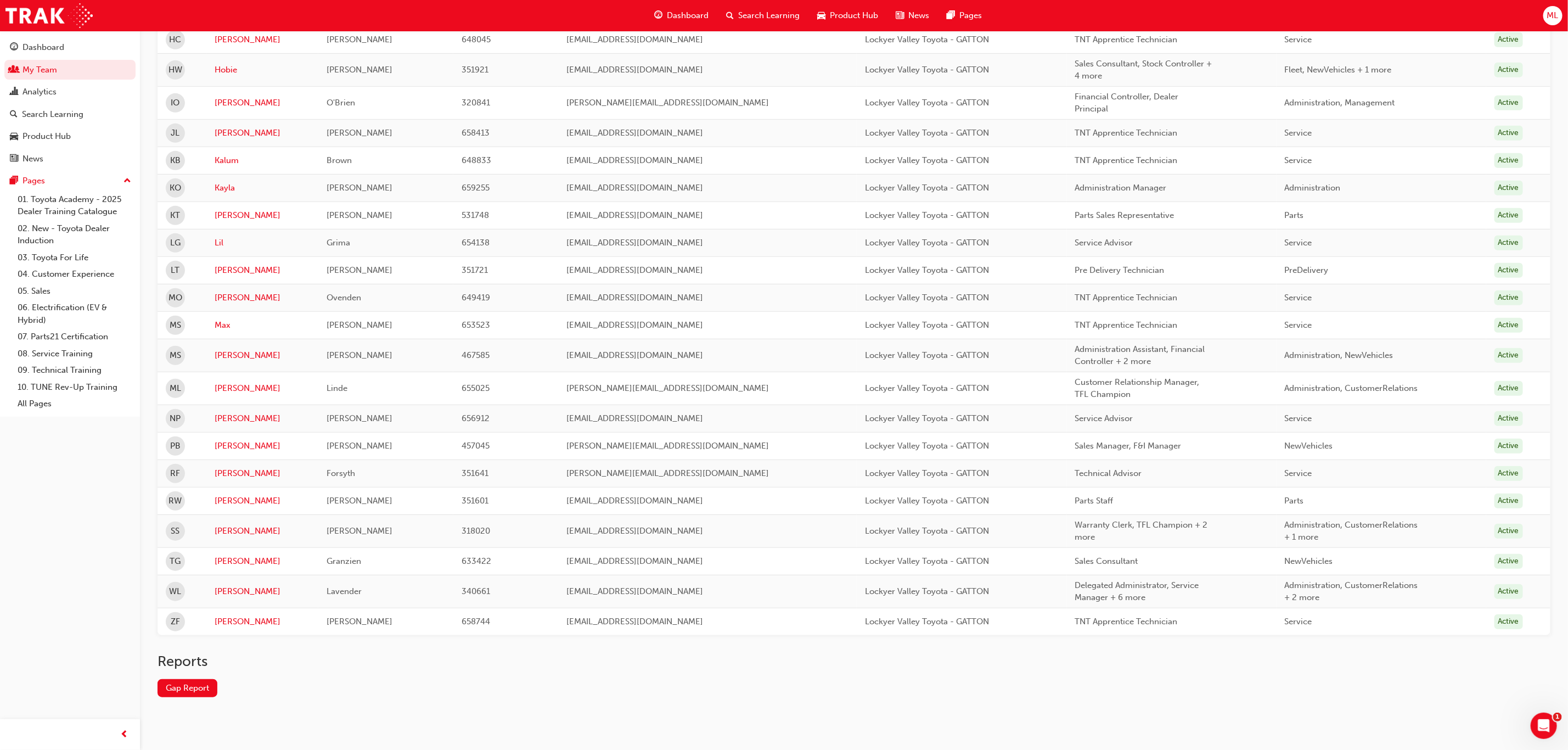
scroll to position [400, 0]
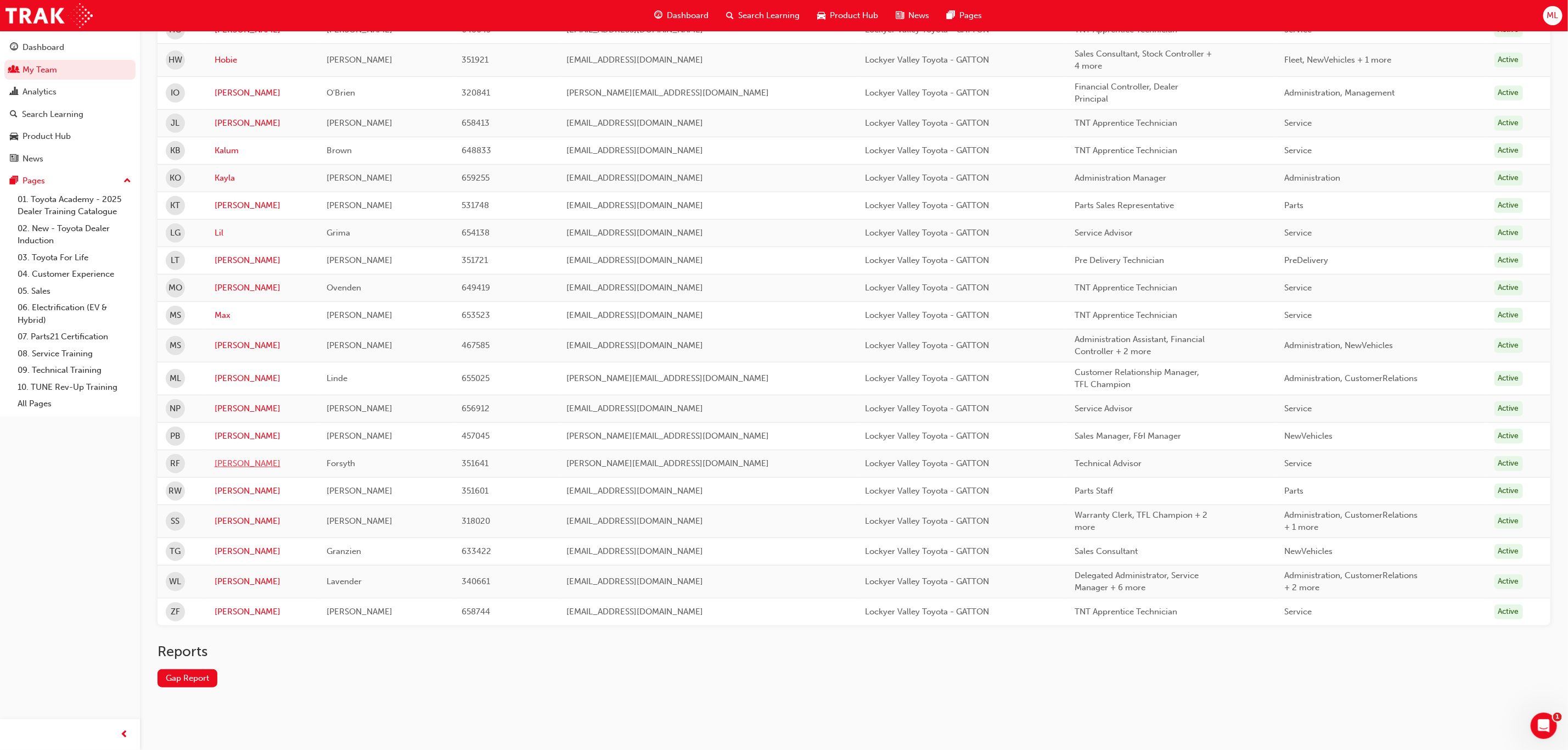
click at [229, 457] on link "[PERSON_NAME]" at bounding box center [263, 464] width 96 height 13
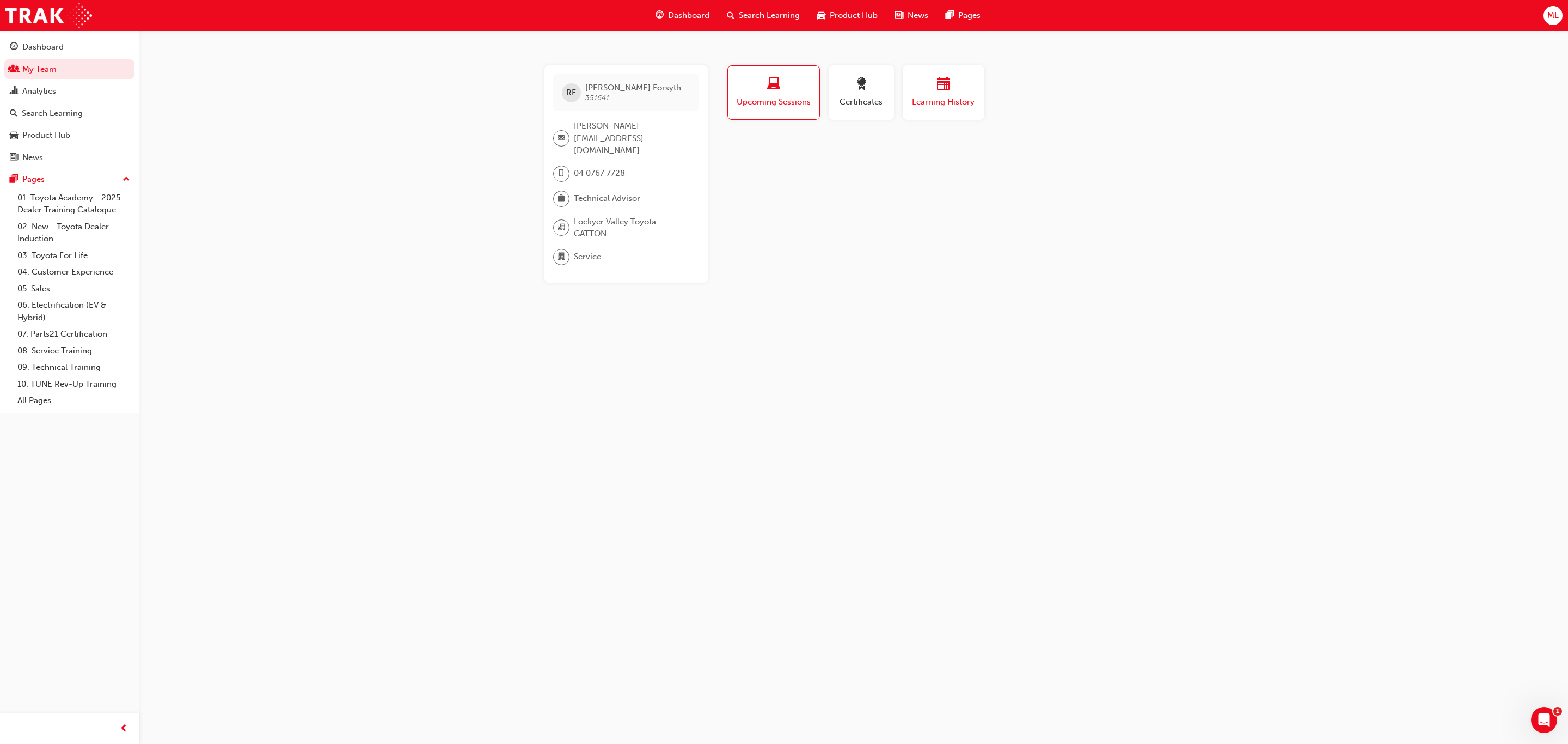
click at [922, 90] on div "button" at bounding box center [944, 85] width 65 height 17
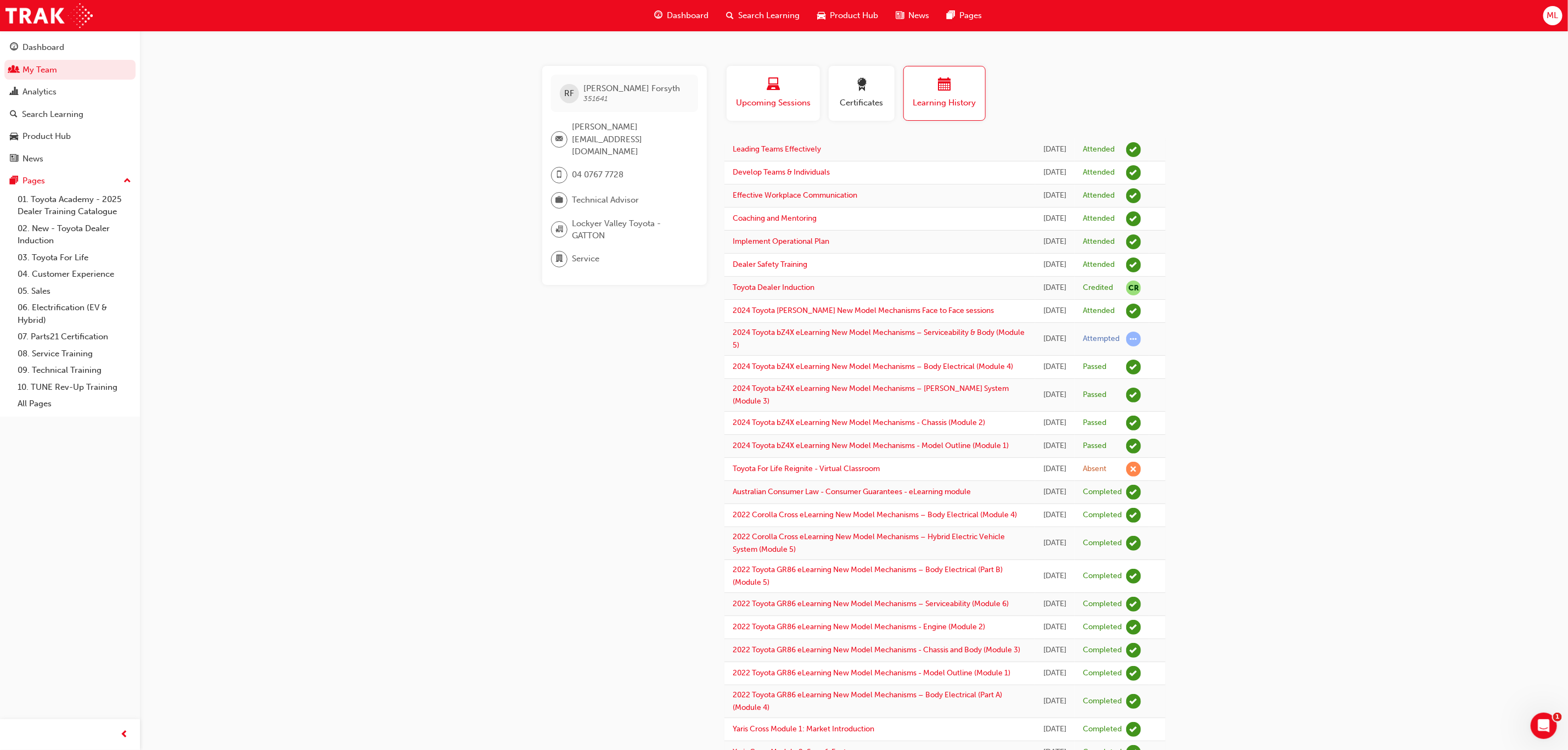
click at [765, 97] on span "Upcoming Sessions" at bounding box center [773, 103] width 77 height 13
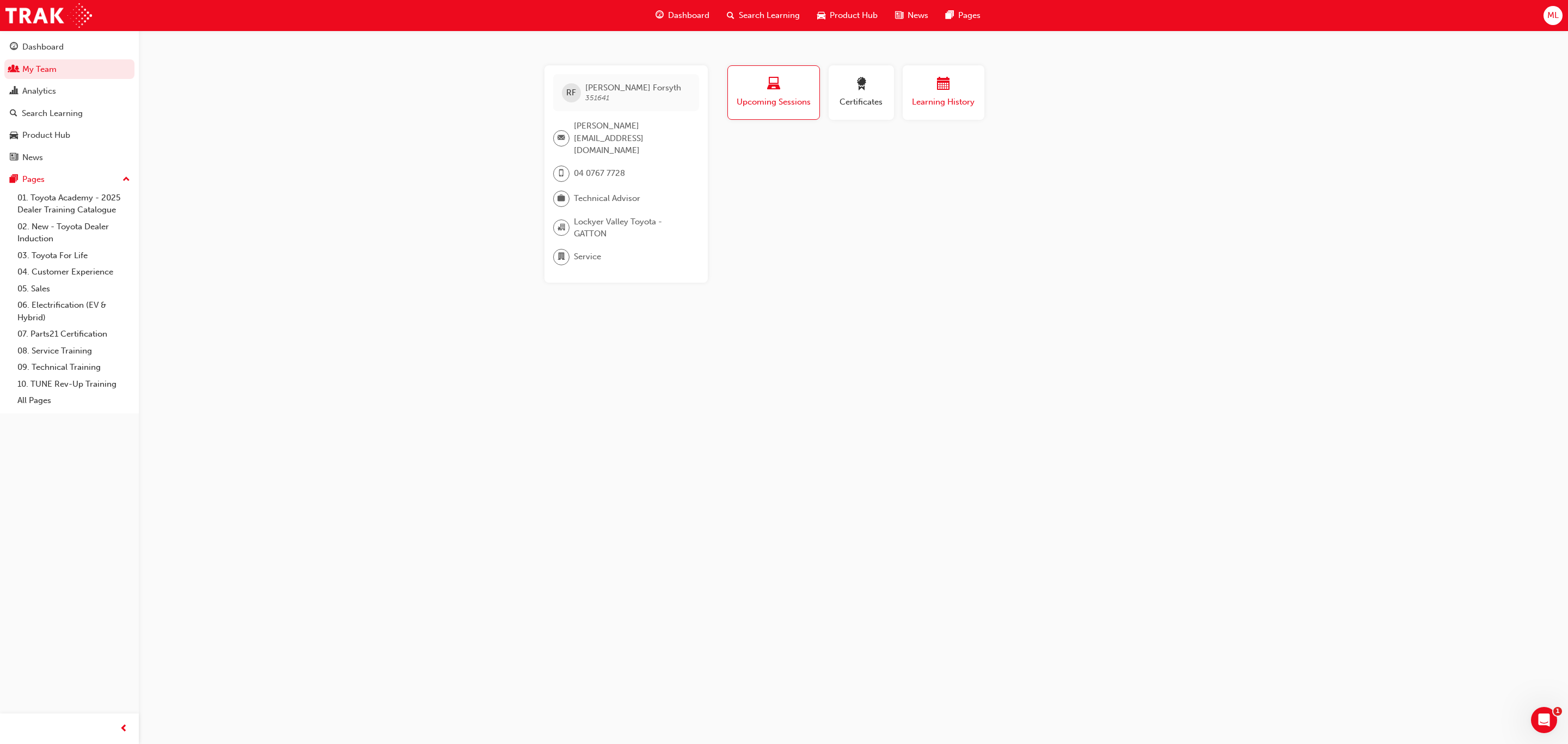
click at [925, 93] on div "Learning History" at bounding box center [944, 93] width 65 height 31
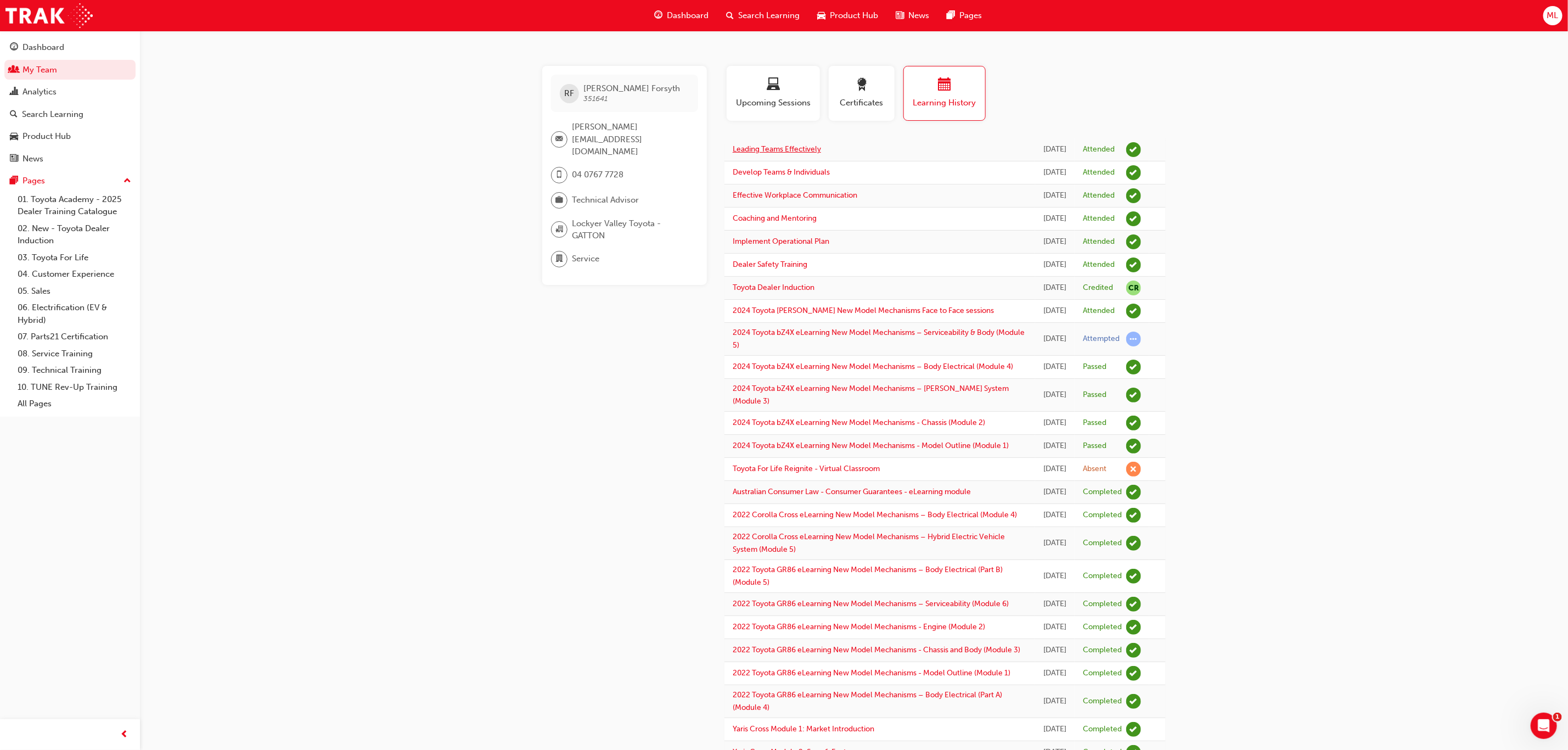
click at [761, 153] on link "Leading Teams Effectively" at bounding box center [777, 149] width 89 height 9
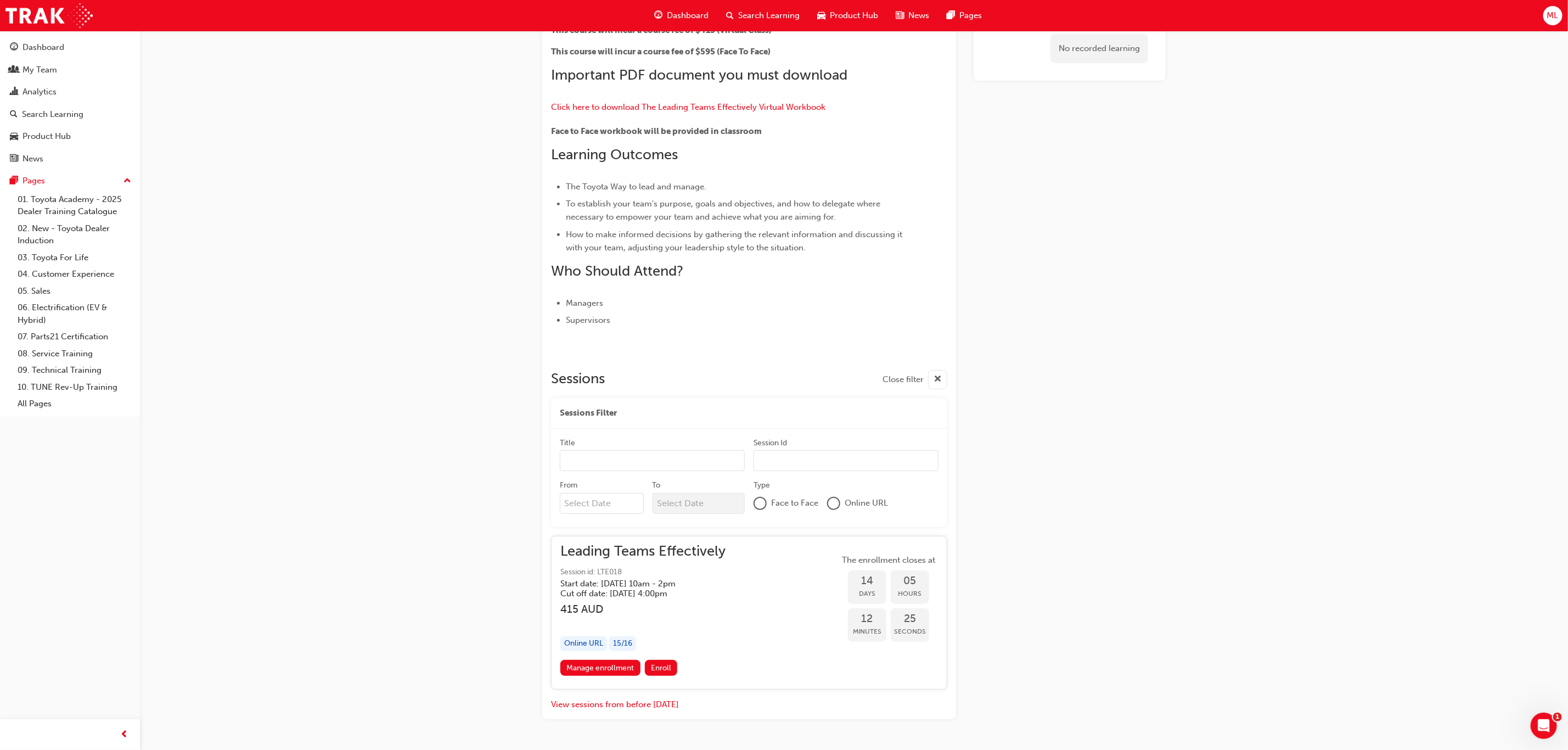
scroll to position [219, 0]
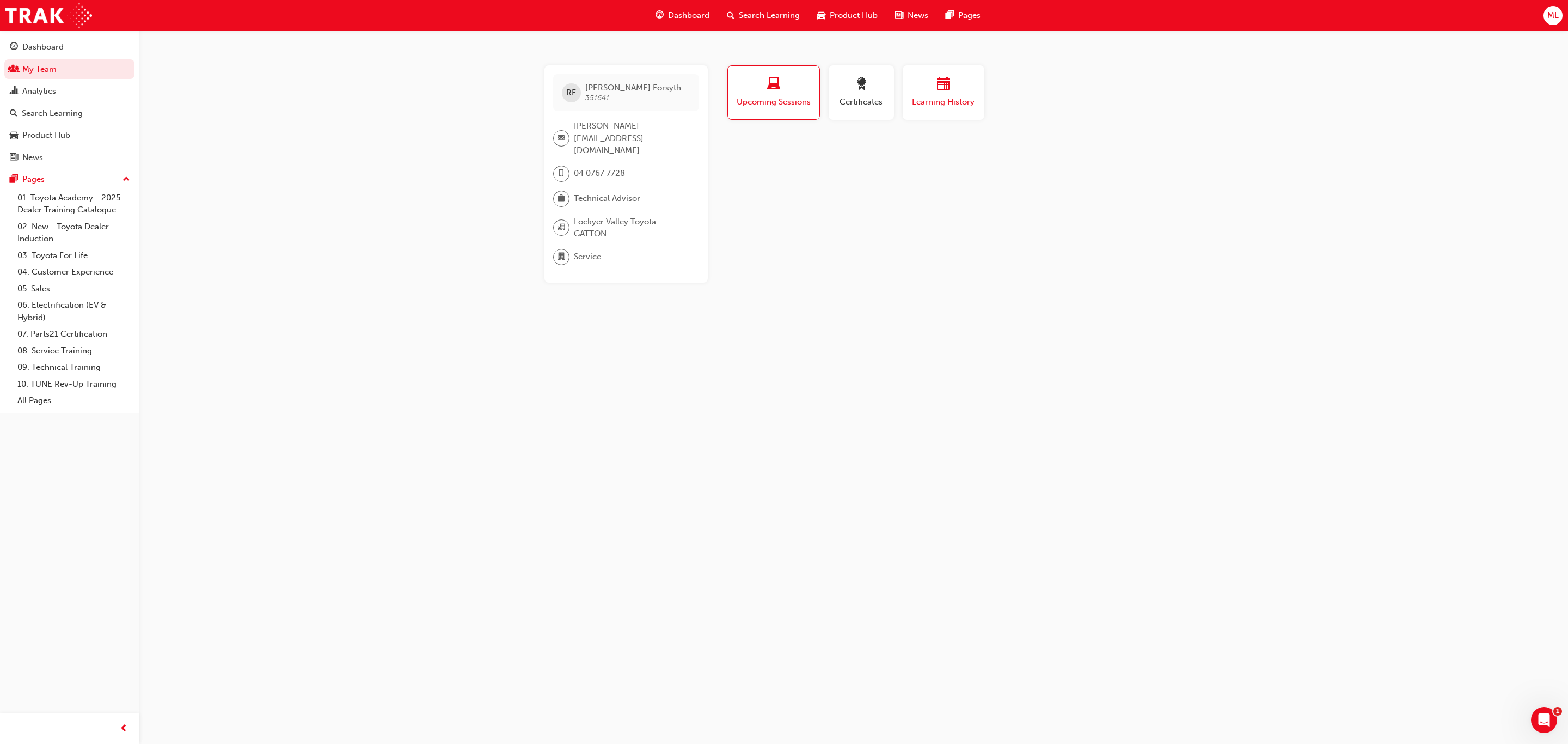
click at [936, 100] on span "Learning History" at bounding box center [944, 103] width 65 height 13
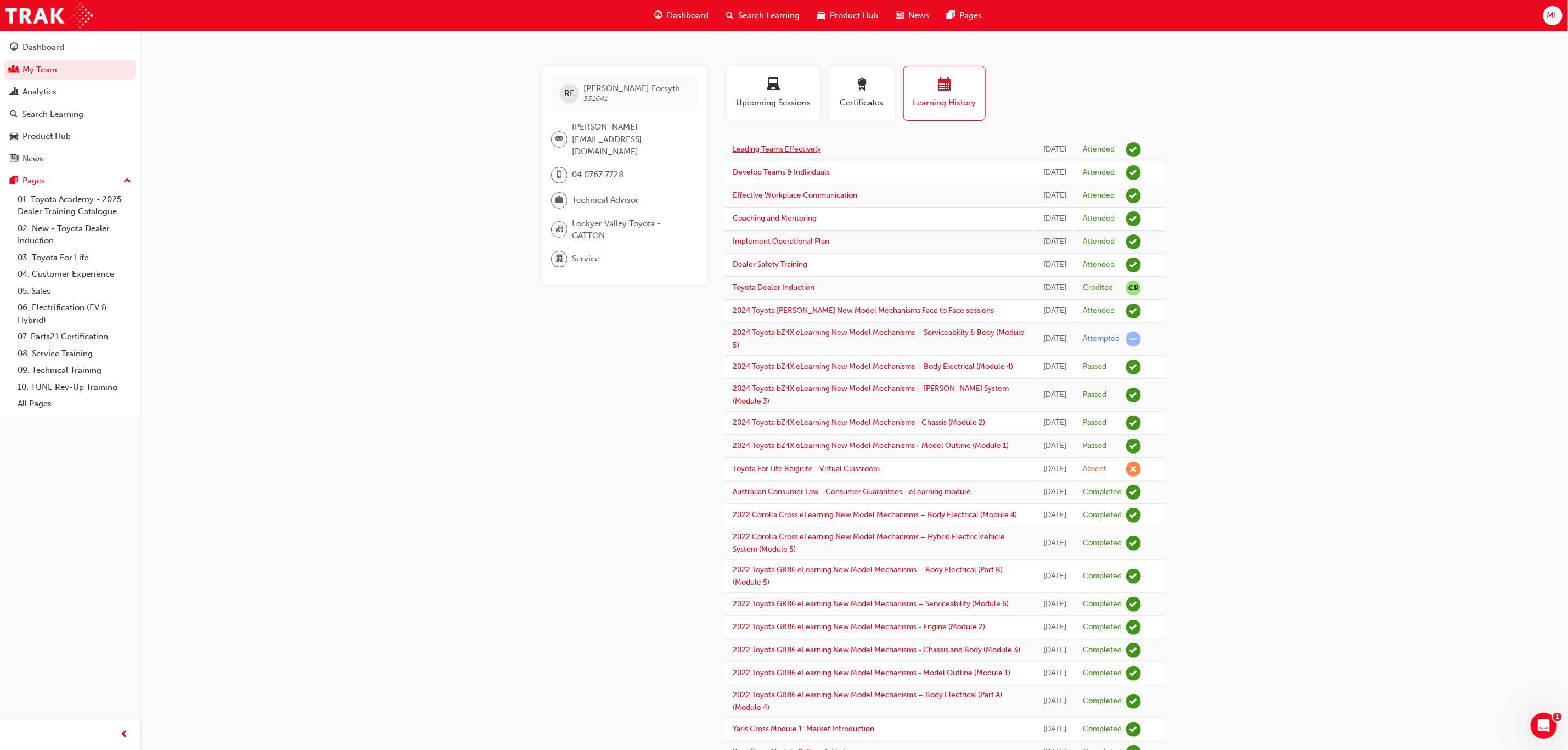
click at [779, 152] on link "Leading Teams Effectively" at bounding box center [777, 149] width 89 height 9
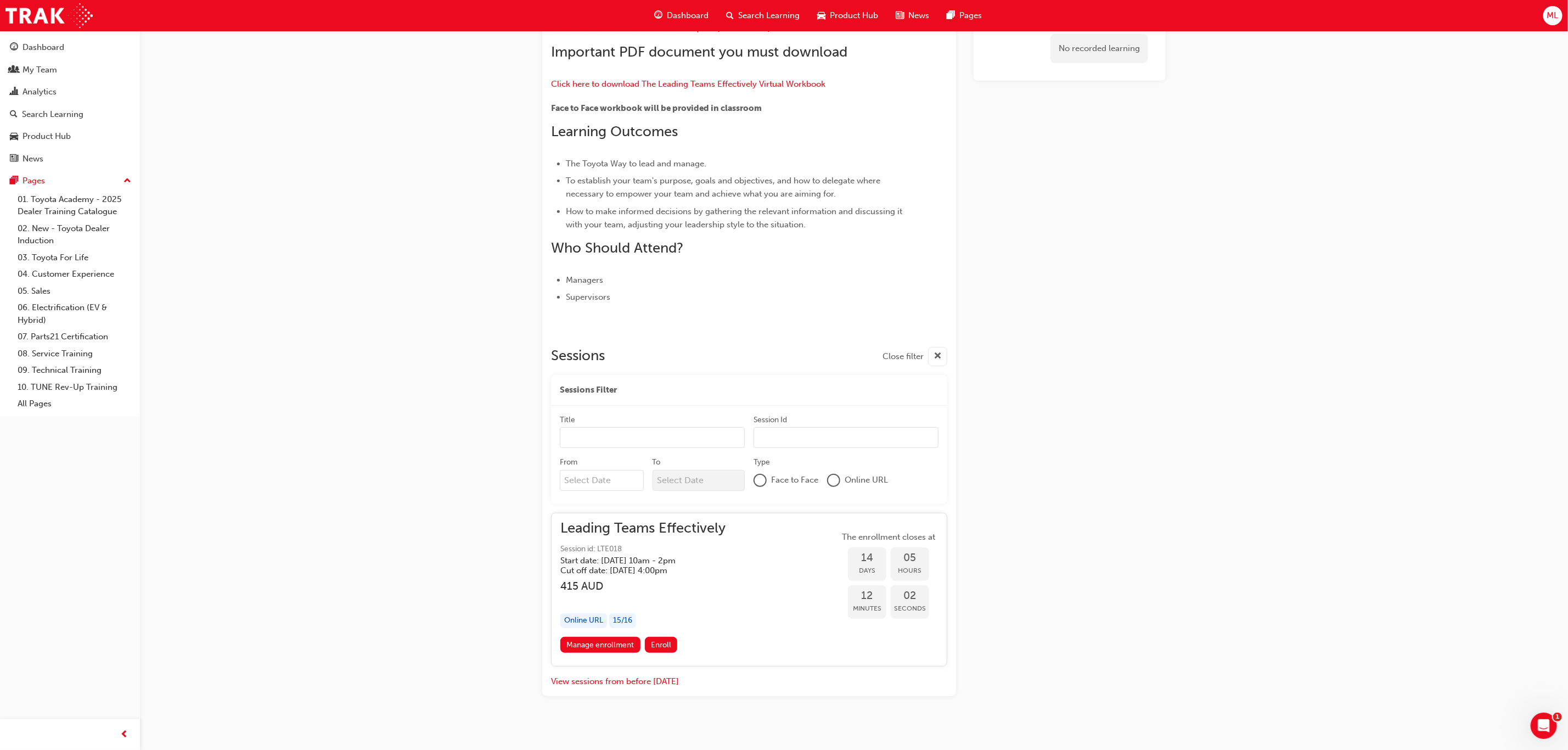
scroll to position [219, 0]
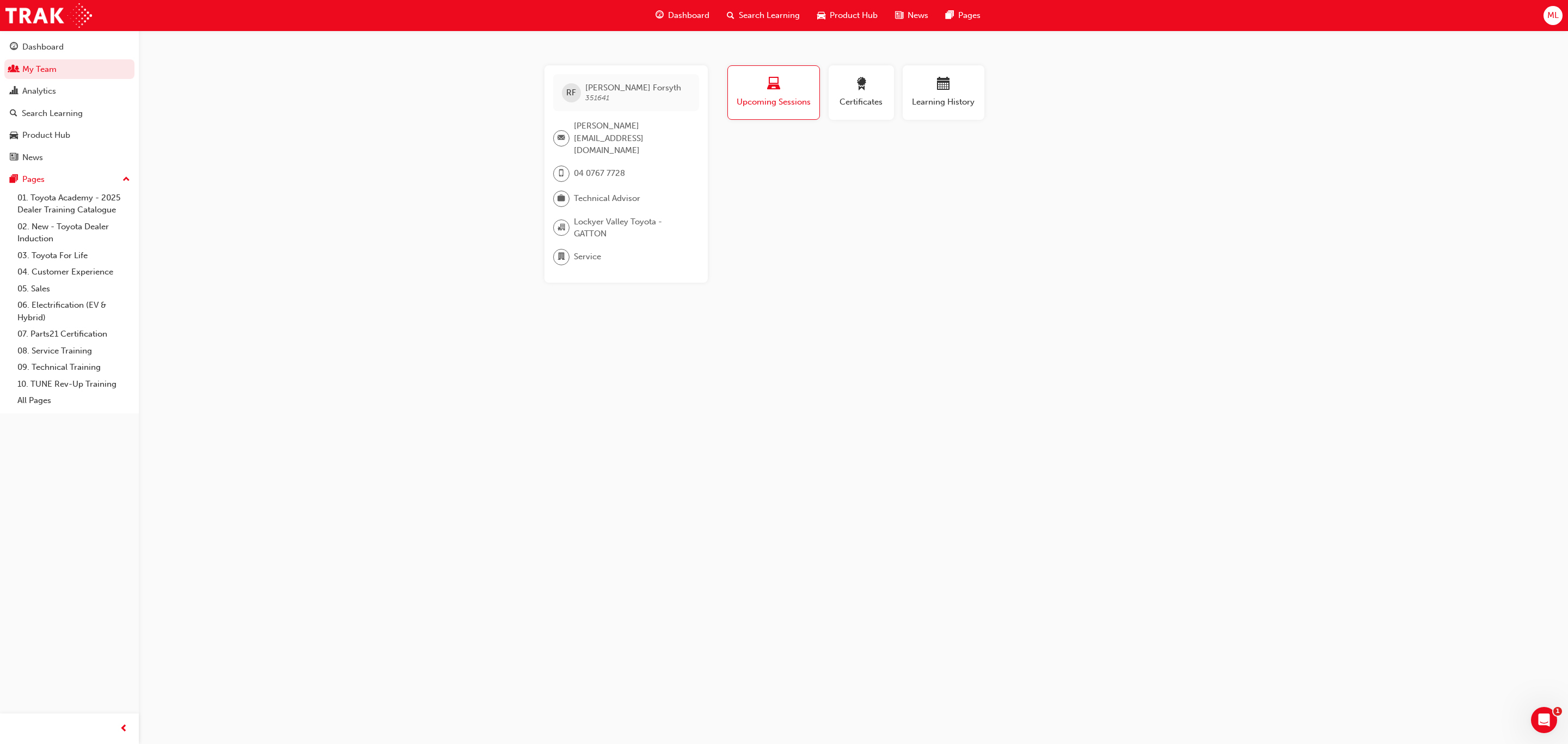
click at [496, 390] on div "RF Richard Forsyth 351641 richardf@lockyervalleytoyota.com.au 04 0767 7728 Tech…" at bounding box center [784, 372] width 1568 height 744
click at [867, 98] on span "Certificates" at bounding box center [861, 103] width 49 height 13
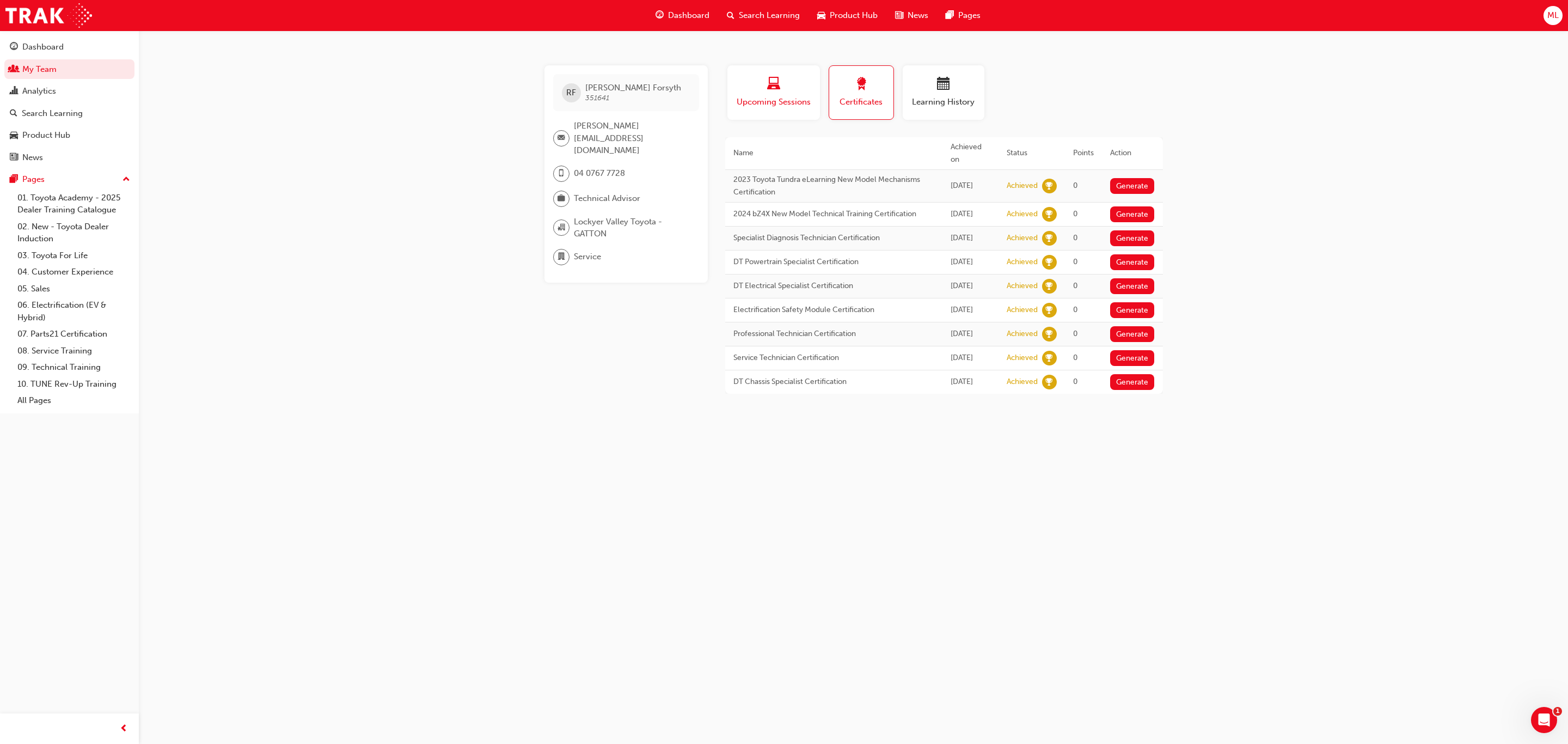
click at [778, 96] on span "Upcoming Sessions" at bounding box center [774, 103] width 76 height 13
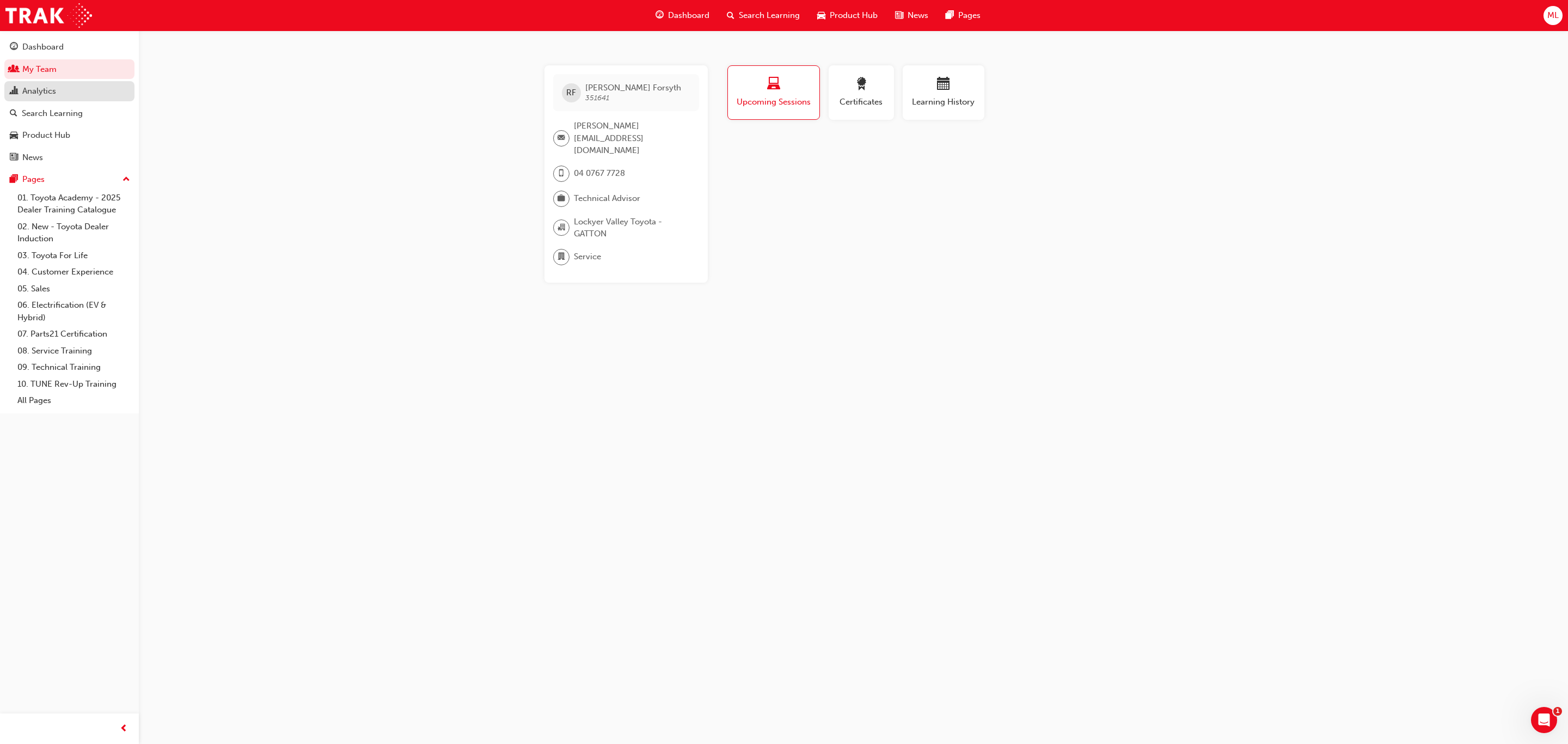
click at [32, 92] on div "Analytics" at bounding box center [39, 92] width 34 height 13
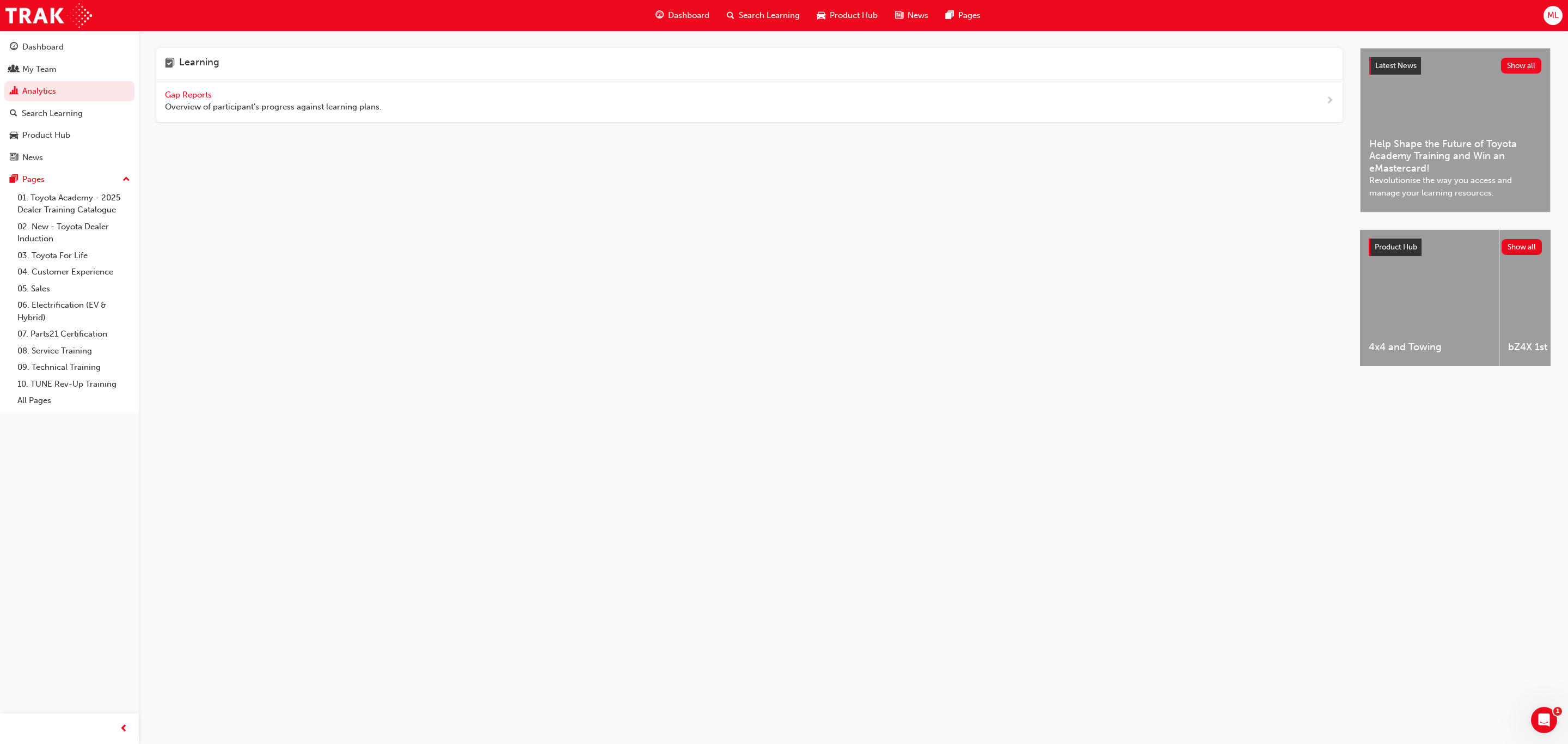
click at [187, 95] on span "Gap Reports" at bounding box center [190, 94] width 49 height 10
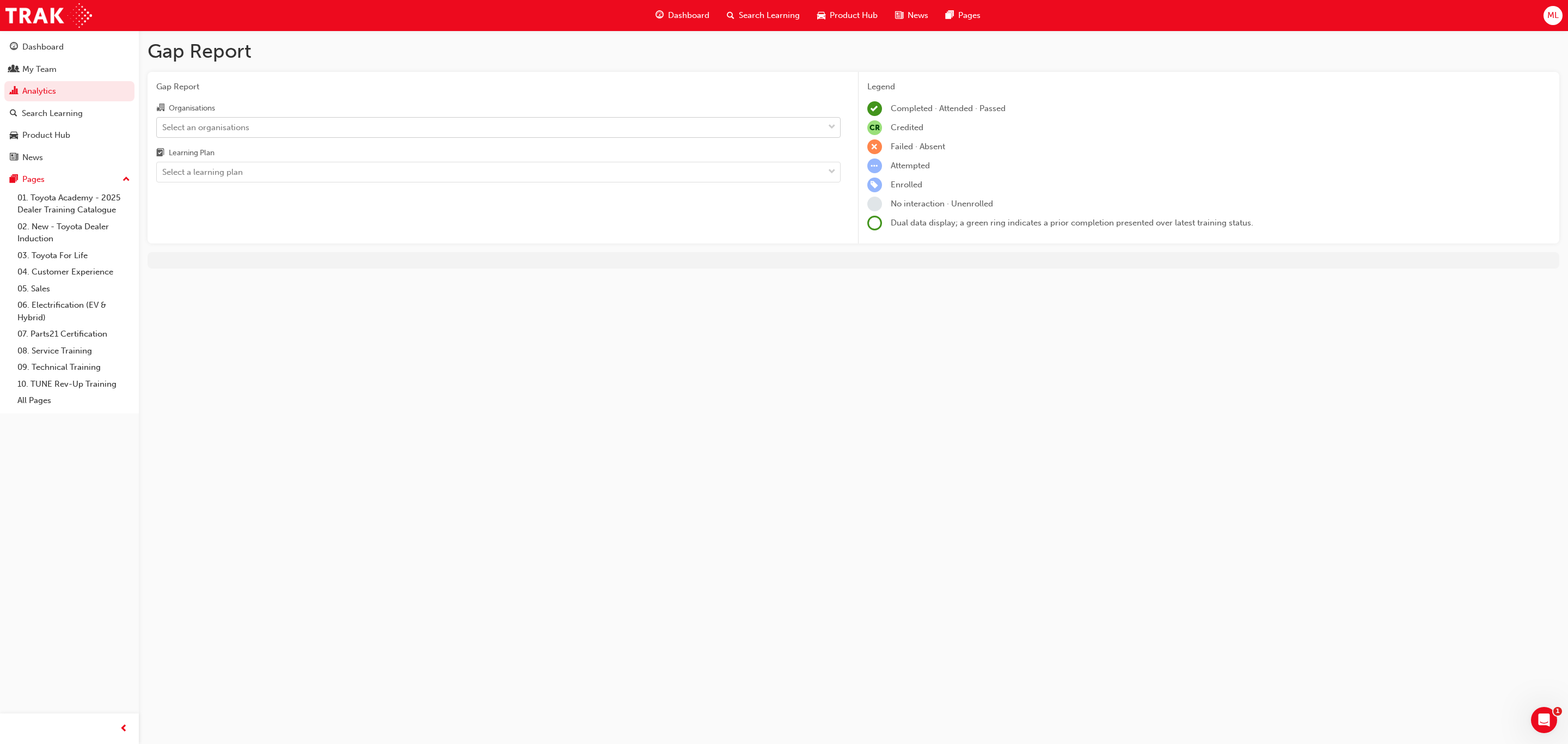
click at [169, 126] on div "Select an organisations" at bounding box center [206, 127] width 87 height 13
click at [163, 126] on input "Organisations Select an organisations" at bounding box center [162, 126] width 1 height 9
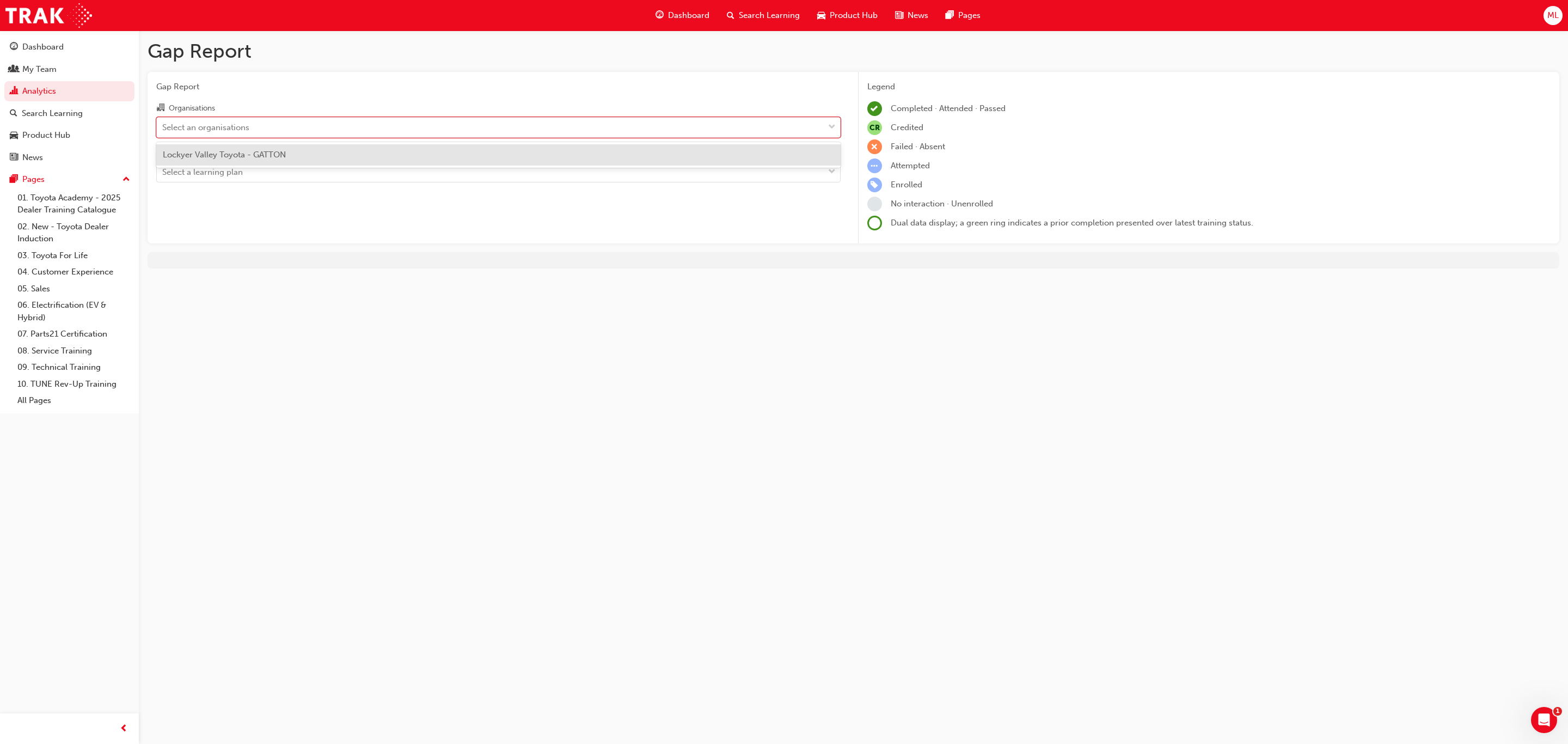
click at [173, 151] on span "Lockyer Valley Toyota - GATTON" at bounding box center [224, 154] width 123 height 10
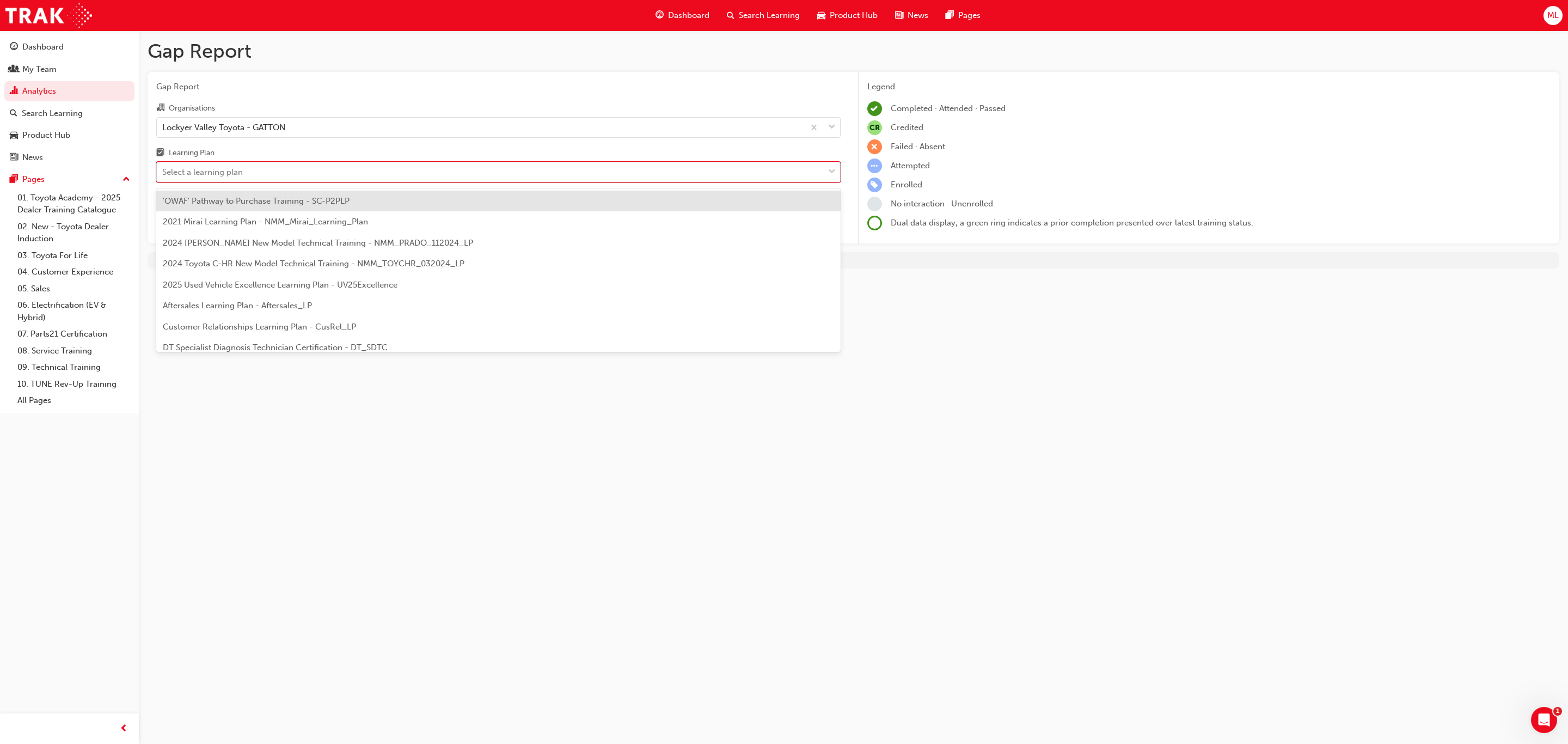
click at [171, 173] on div "Select a learning plan" at bounding box center [202, 172] width 81 height 13
click at [163, 173] on input "Learning Plan option 'OWAF' Pathway to Purchase Training - SC-P2PLP focused, 1 …" at bounding box center [162, 171] width 1 height 9
